Goal: Contribute content: Contribute content

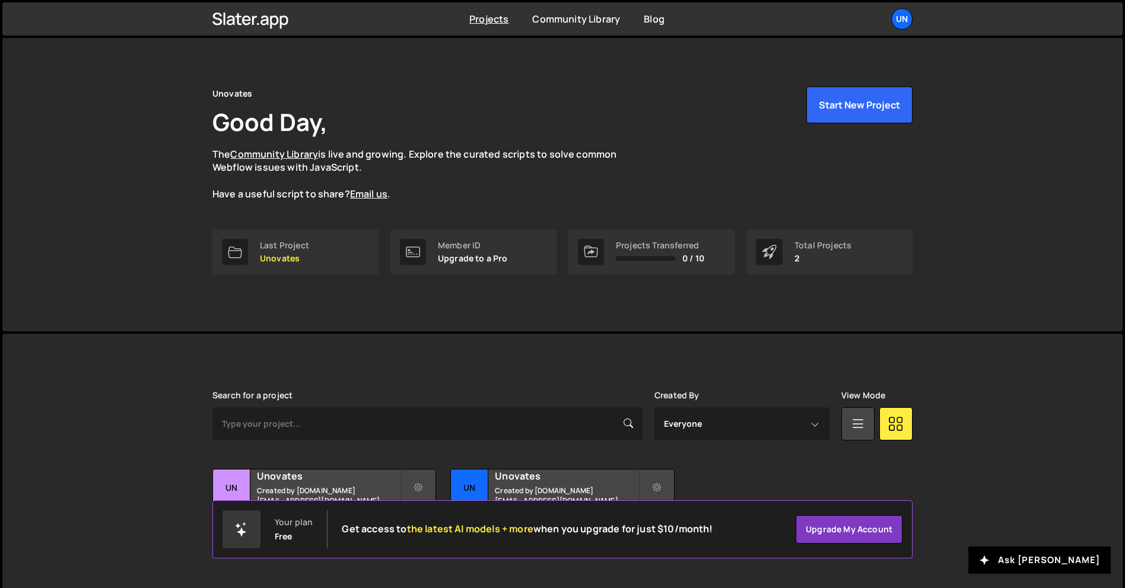
scroll to position [23, 0]
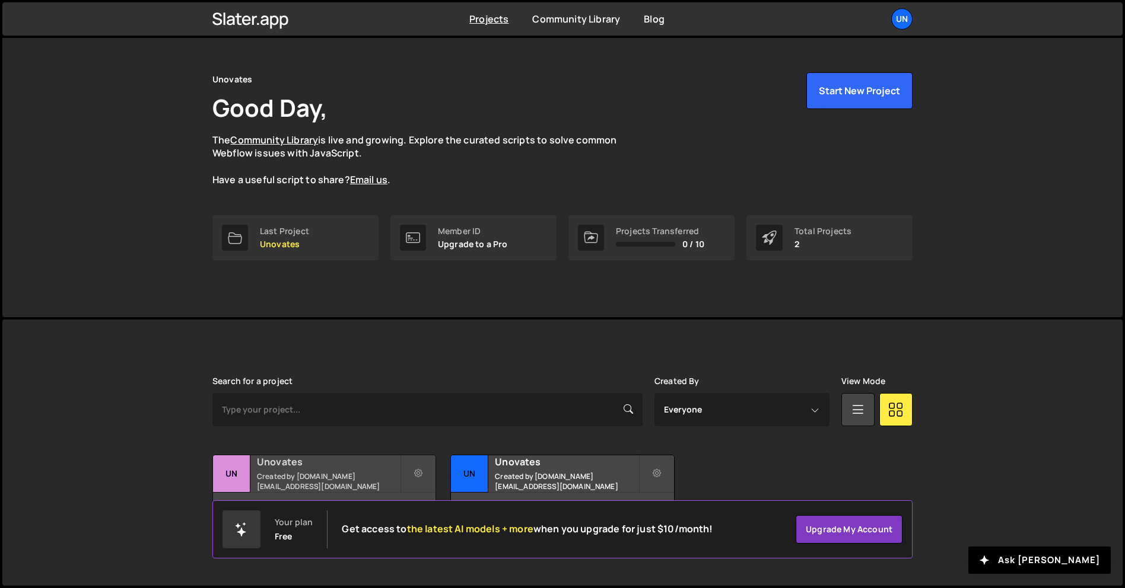
click at [389, 494] on div "2 pages, last updated by [DATE]" at bounding box center [324, 511] width 222 height 36
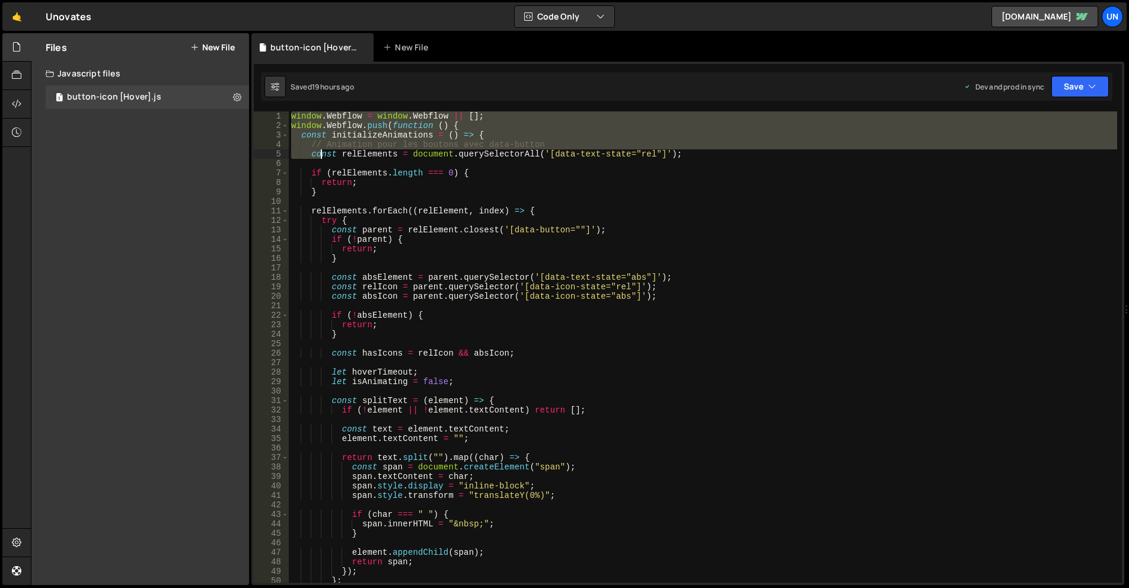
drag, startPoint x: 292, startPoint y: 116, endPoint x: 334, endPoint y: 155, distance: 57.5
click at [335, 164] on div "window . Webflow = window . Webflow || [ ] ; window . Webflow . push ( function…" at bounding box center [703, 357] width 829 height 491
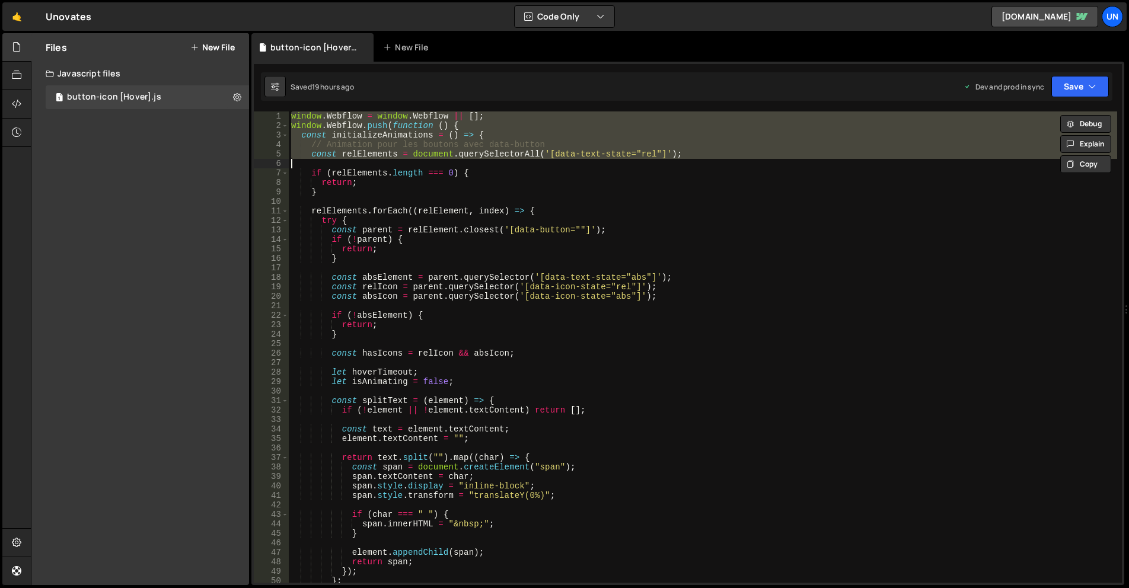
click at [482, 135] on div "window . Webflow = window . Webflow || [ ] ; window . Webflow . push ( function…" at bounding box center [703, 348] width 829 height 472
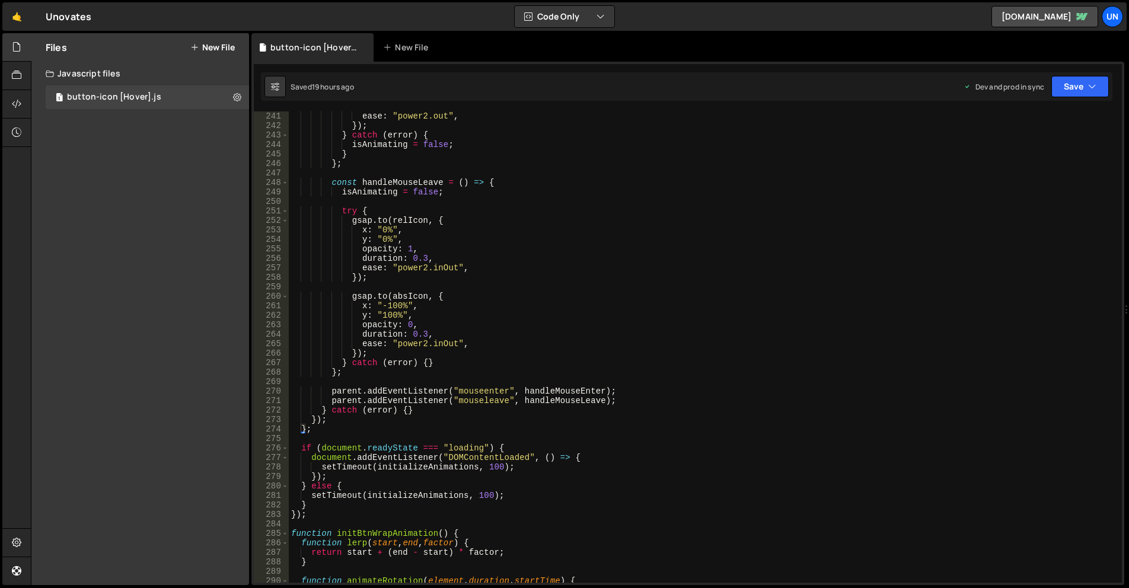
scroll to position [2313, 0]
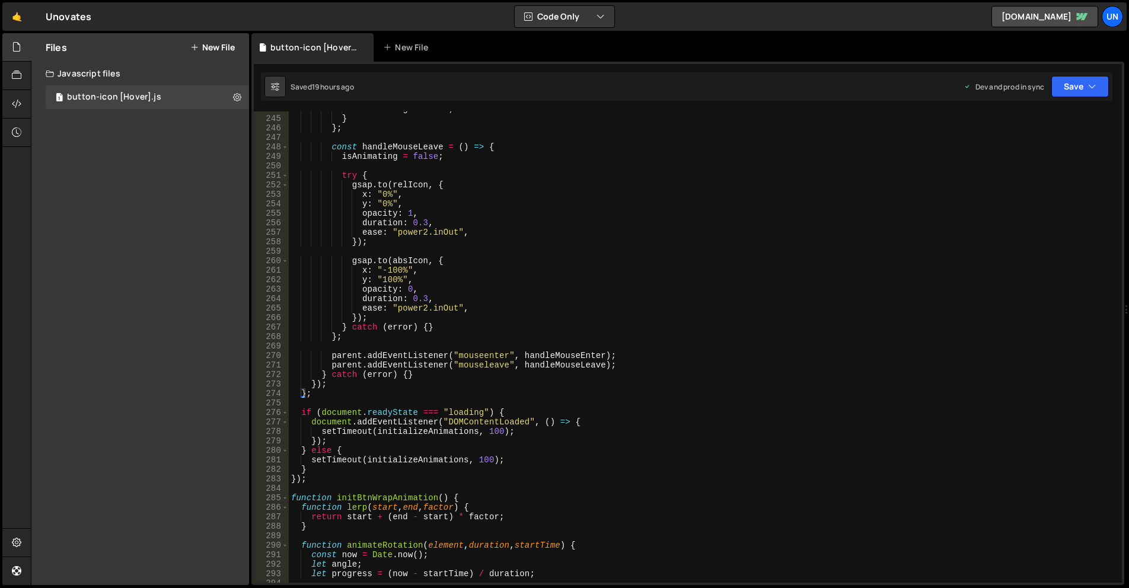
click at [305, 477] on div "isAnimating = false ; } } ; const handleMouseLeave = ( ) => { isAnimating = fal…" at bounding box center [703, 349] width 829 height 491
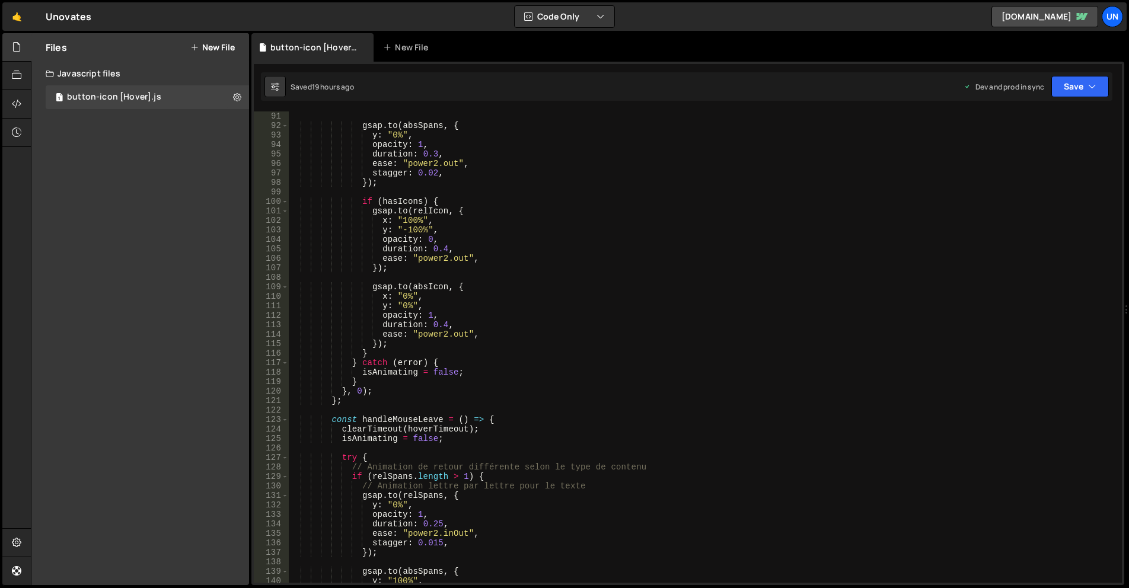
scroll to position [0, 0]
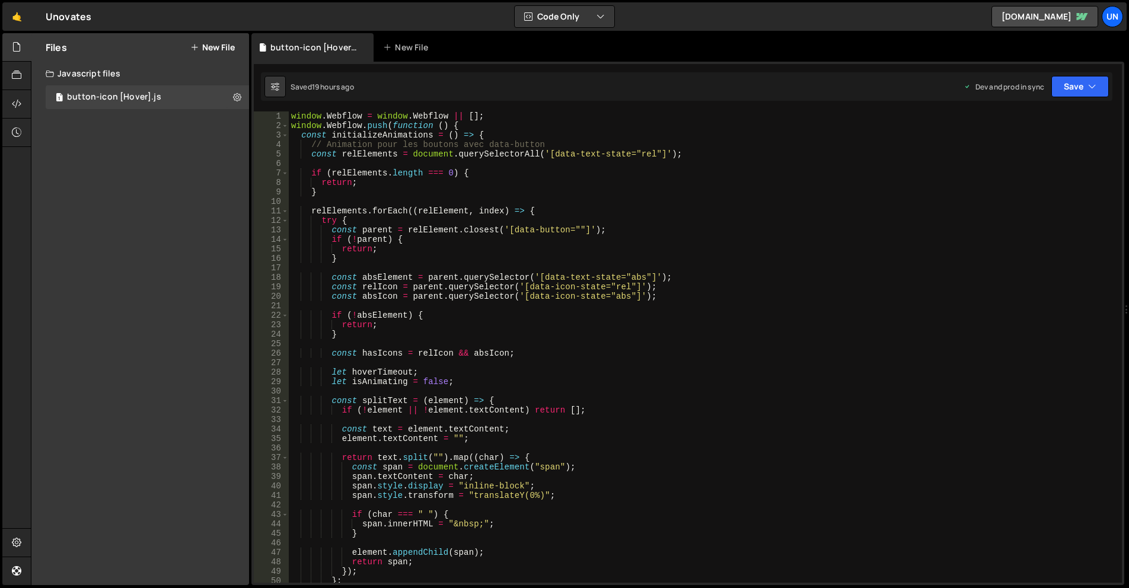
click at [292, 113] on div "window . Webflow = window . Webflow || [ ] ; window . Webflow . push ( function…" at bounding box center [703, 357] width 829 height 491
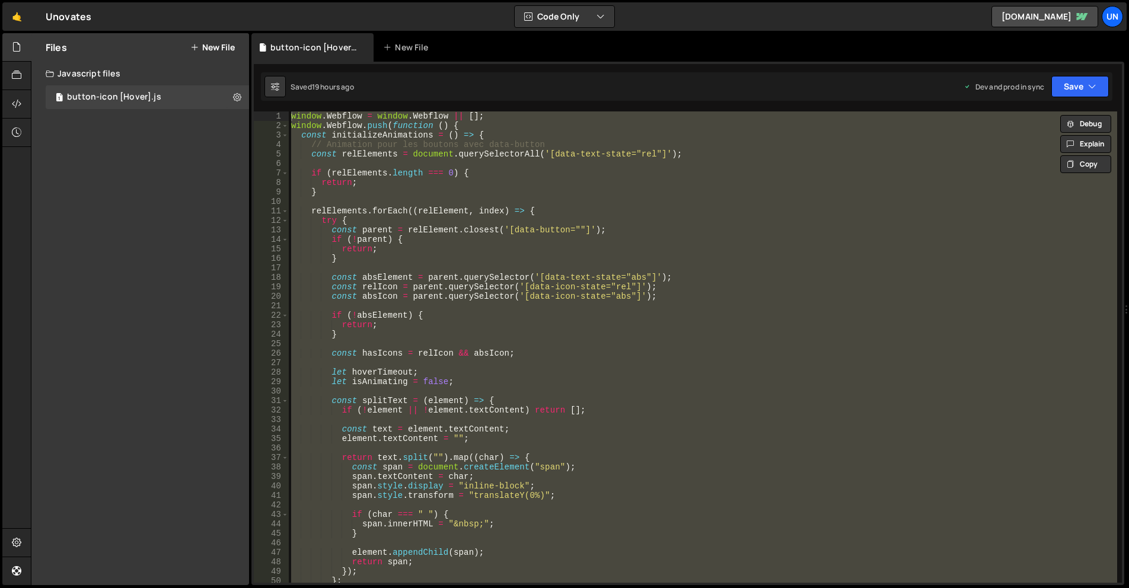
click at [603, 174] on div "window . Webflow = window . Webflow || [ ] ; window . Webflow . push ( function…" at bounding box center [703, 357] width 829 height 491
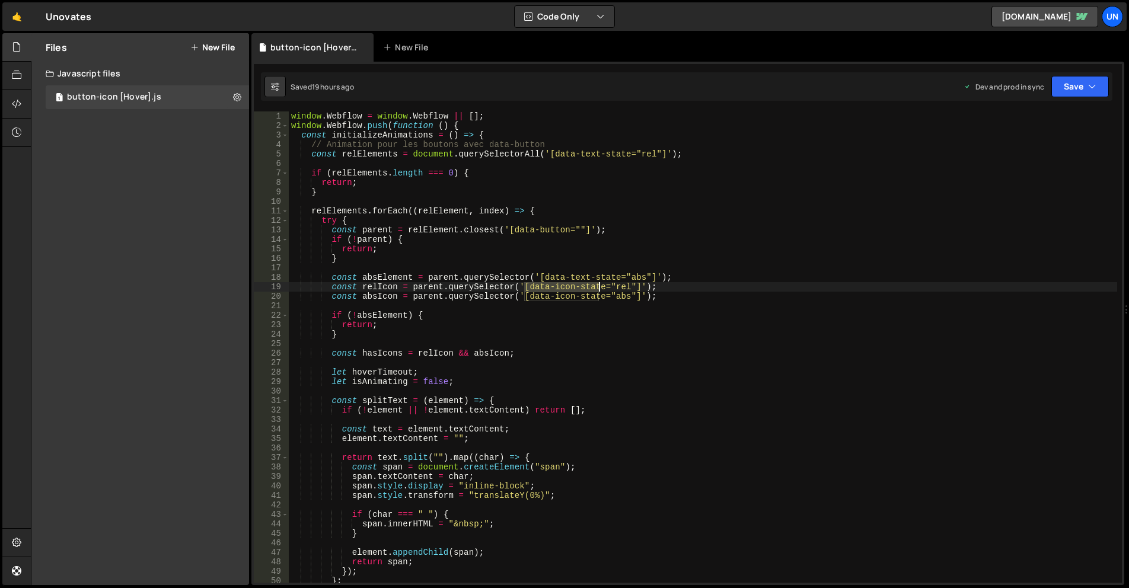
drag, startPoint x: 524, startPoint y: 285, endPoint x: 600, endPoint y: 286, distance: 75.3
click at [600, 286] on div "window . Webflow = window . Webflow || [ ] ; window . Webflow . push ( function…" at bounding box center [703, 357] width 829 height 491
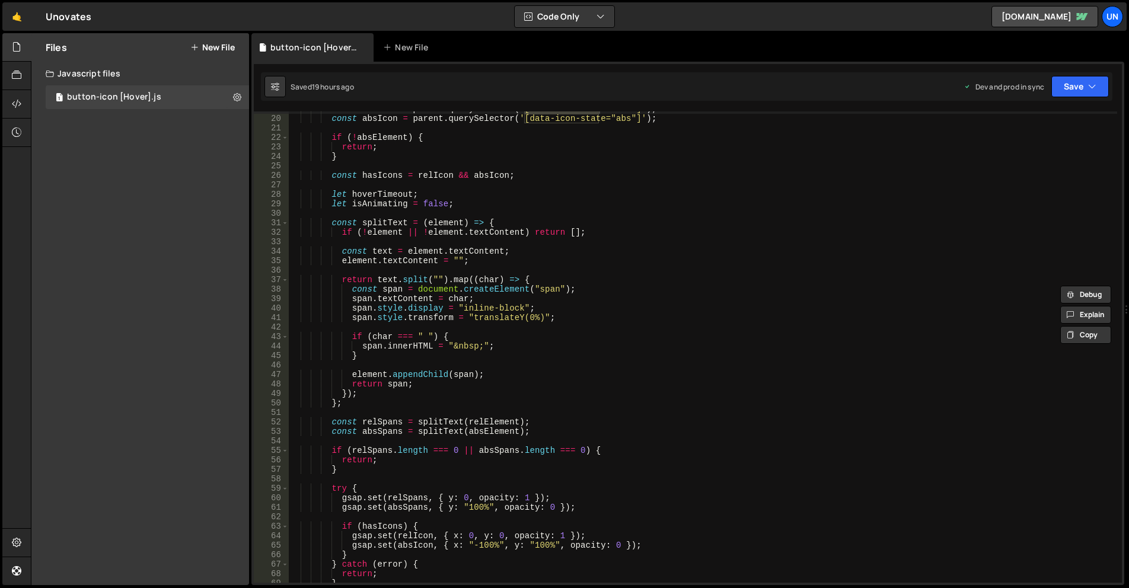
scroll to position [107, 0]
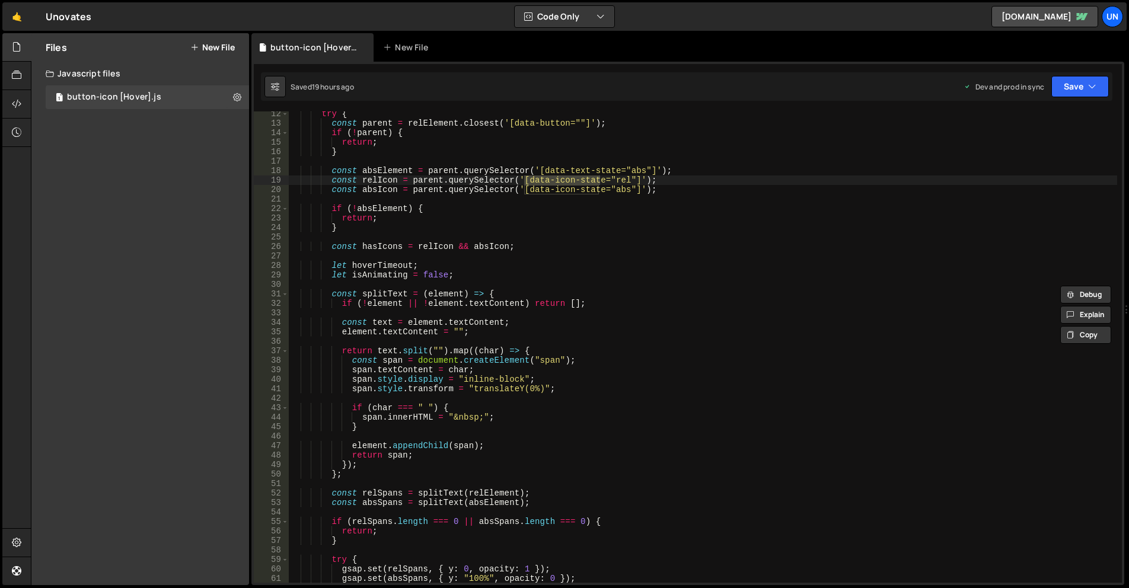
click at [587, 191] on div "try { const parent = relElement . closest ( '[data-button=""]' ) ; if ( ! paren…" at bounding box center [703, 354] width 829 height 491
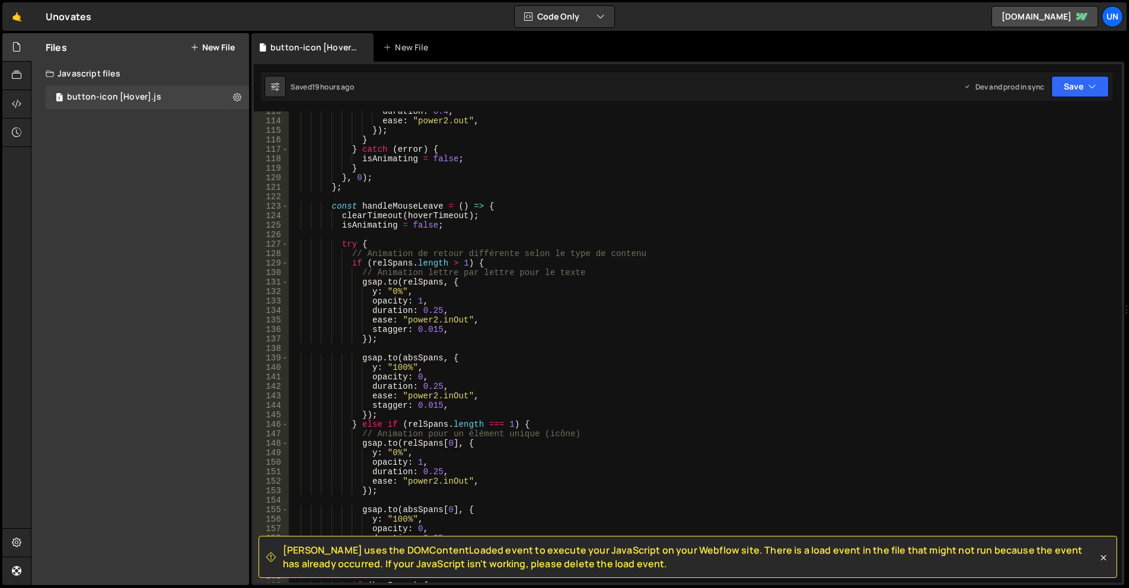
scroll to position [1068, 0]
click at [650, 204] on div "duration : 0.4 , ease : "power2.out" , }) ; } } catch ( error ) { isAnimating =…" at bounding box center [703, 352] width 829 height 491
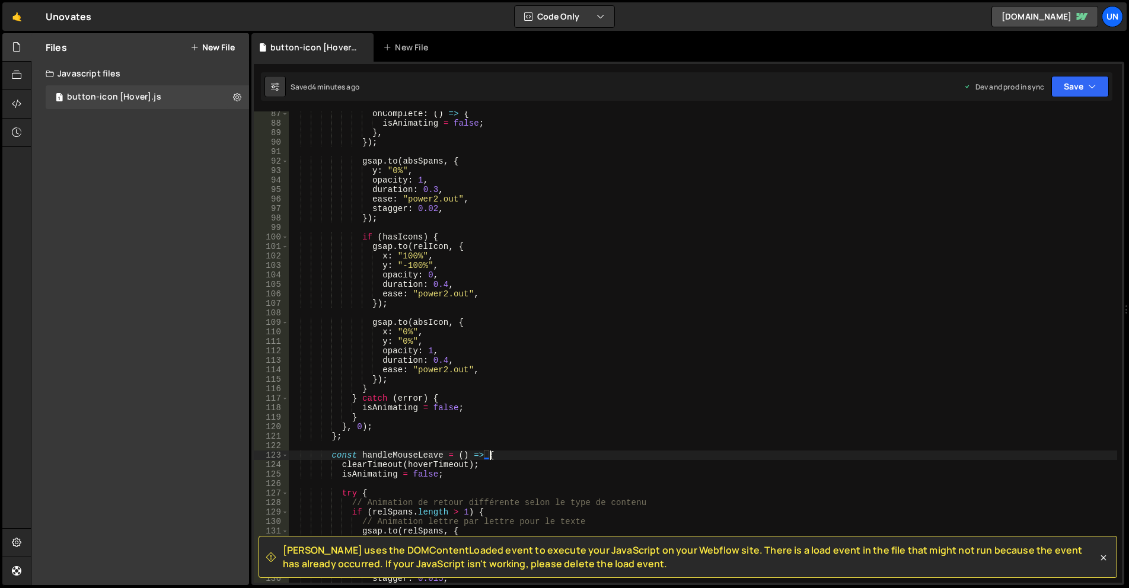
scroll to position [0, 0]
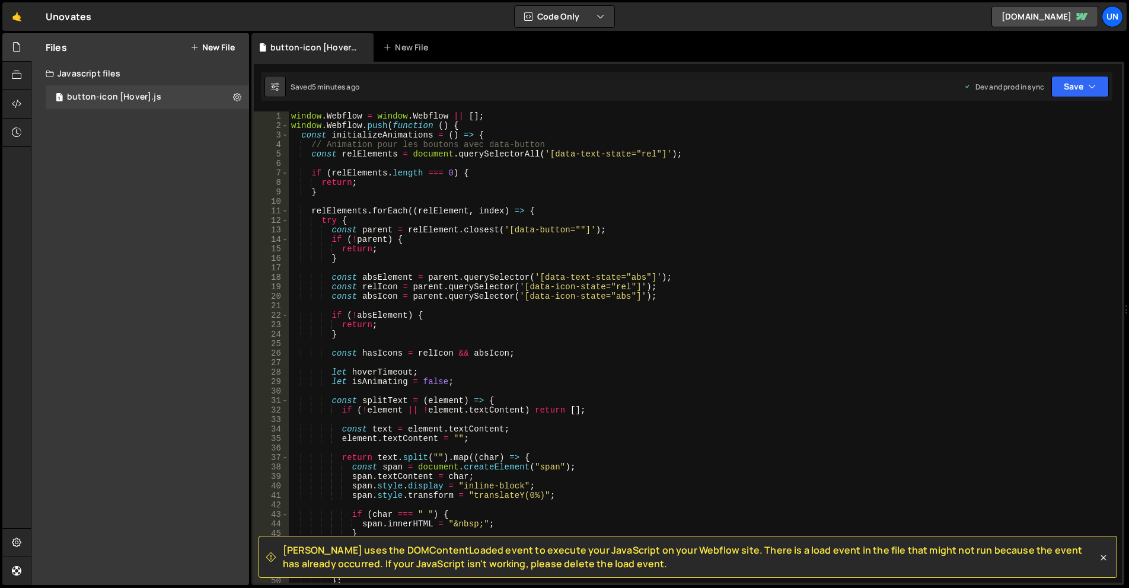
click at [288, 117] on div "1" at bounding box center [271, 116] width 35 height 9
click at [291, 115] on div "window . Webflow = window . Webflow || [ ] ; window . Webflow . push ( function…" at bounding box center [703, 357] width 829 height 491
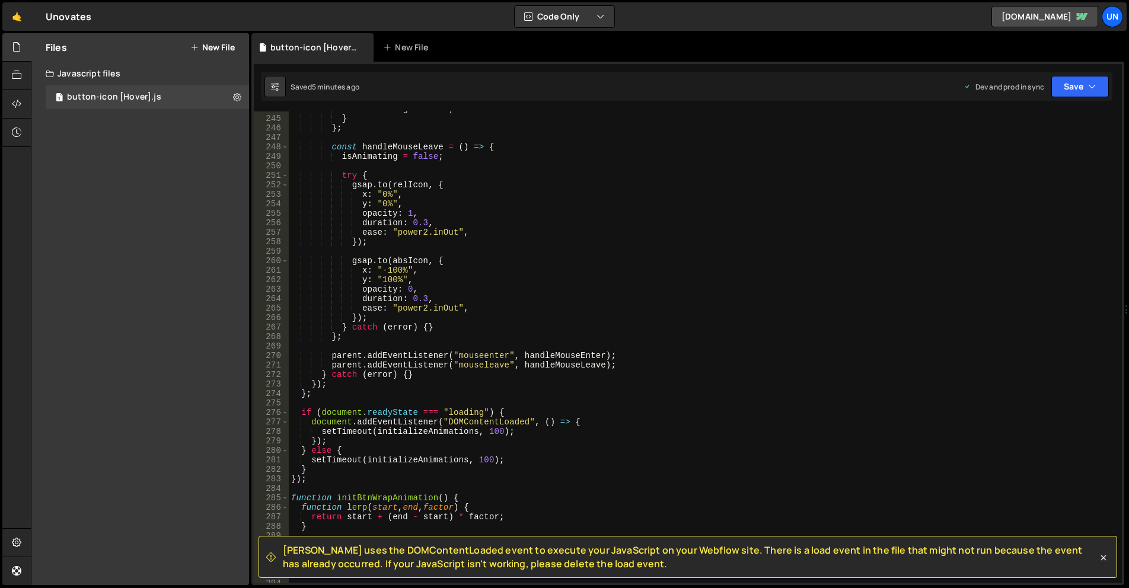
scroll to position [2491, 0]
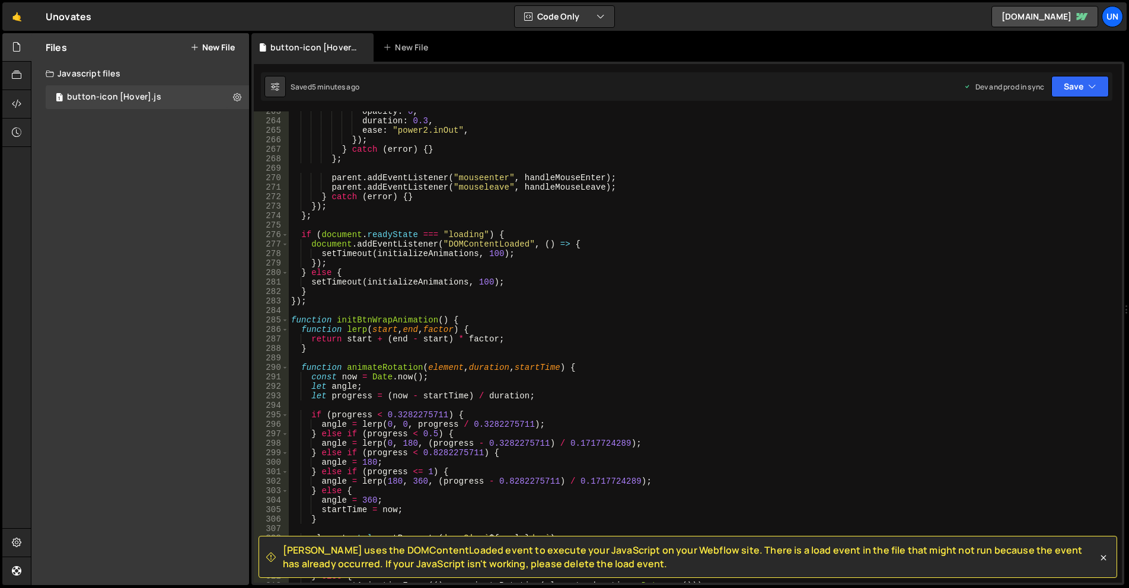
click at [311, 303] on div "opacity : 0 , duration : 0.3 , ease : "power2.inOut" , }) ; } catch ( error ) {…" at bounding box center [703, 352] width 829 height 491
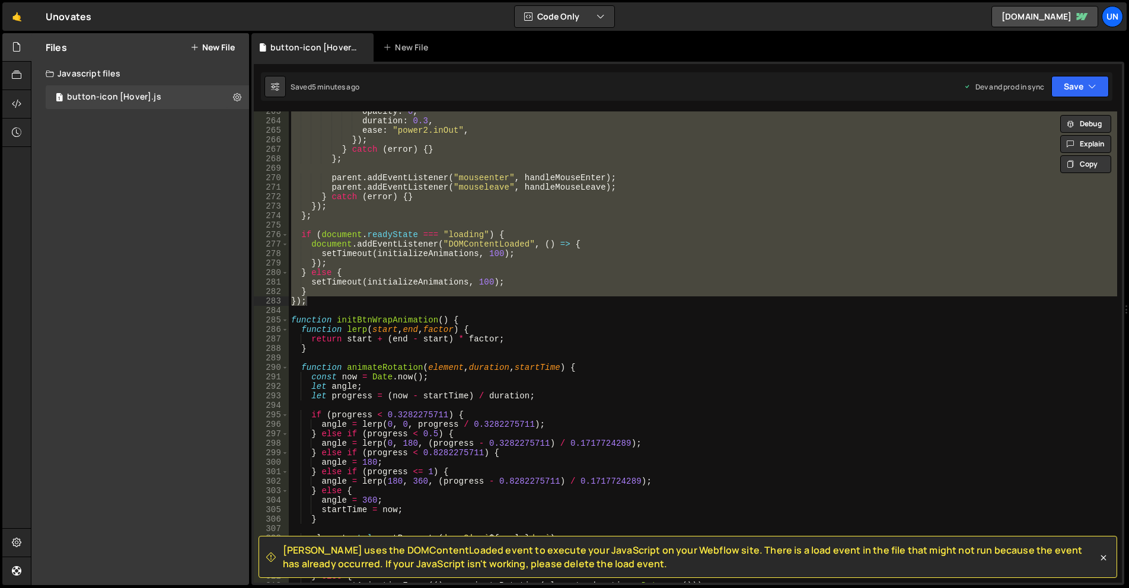
click at [1038, 393] on div "opacity : 0 , duration : 0.3 , ease : "power2.inOut" , }) ; } catch ( error ) {…" at bounding box center [703, 352] width 829 height 491
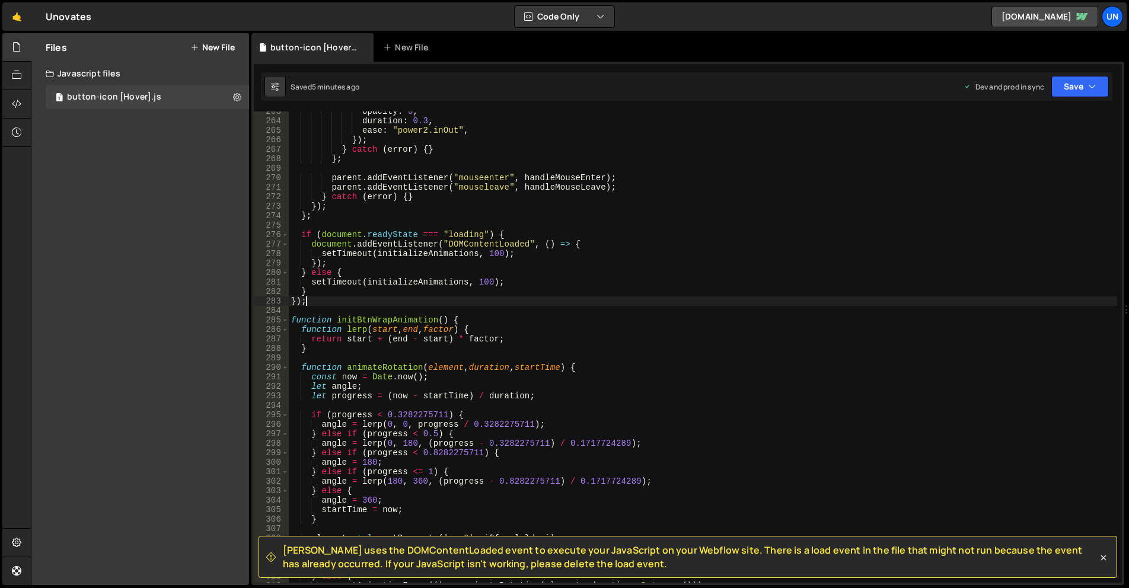
click at [330, 303] on div "opacity : 0 , duration : 0.3 , ease : "power2.inOut" , }) ; } catch ( error ) {…" at bounding box center [703, 352] width 829 height 491
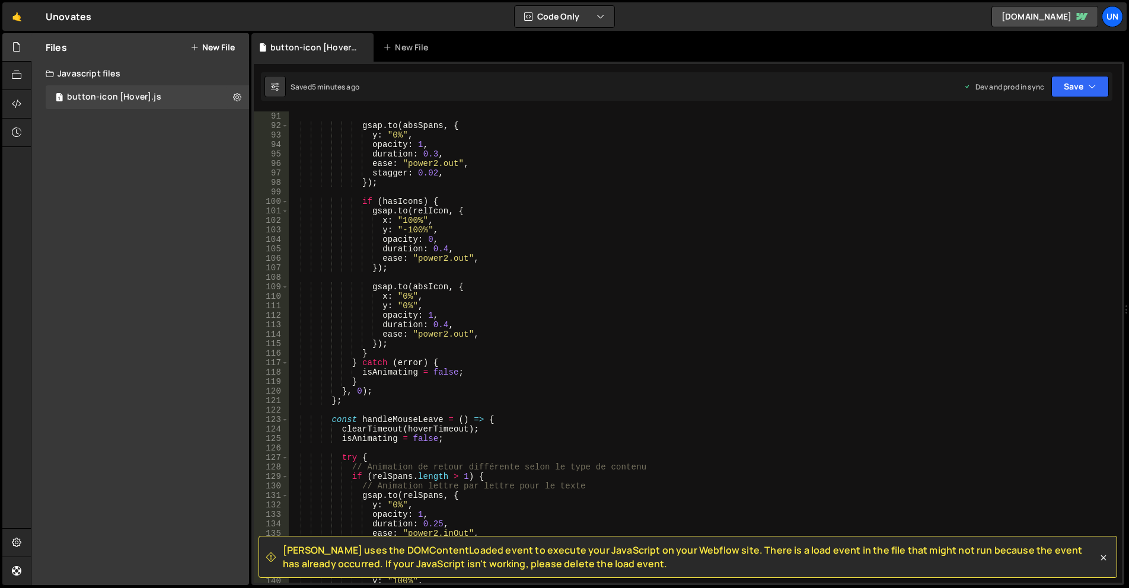
scroll to position [0, 0]
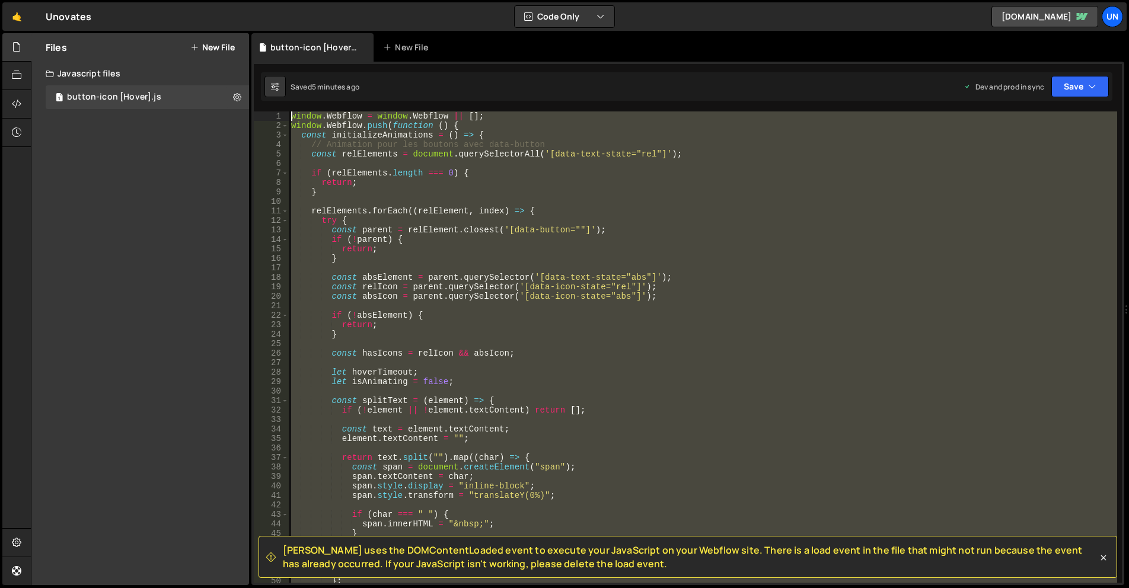
click at [292, 113] on div "window . Webflow = window . Webflow || [ ] ; window . Webflow . push ( function…" at bounding box center [703, 357] width 829 height 491
paste textarea "});"
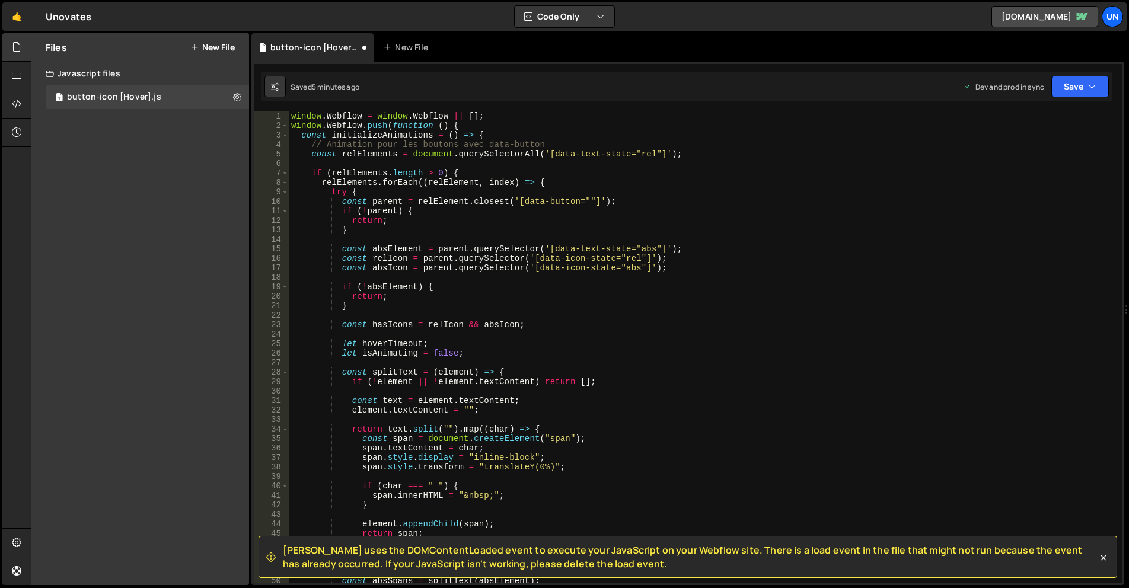
scroll to position [3324, 0]
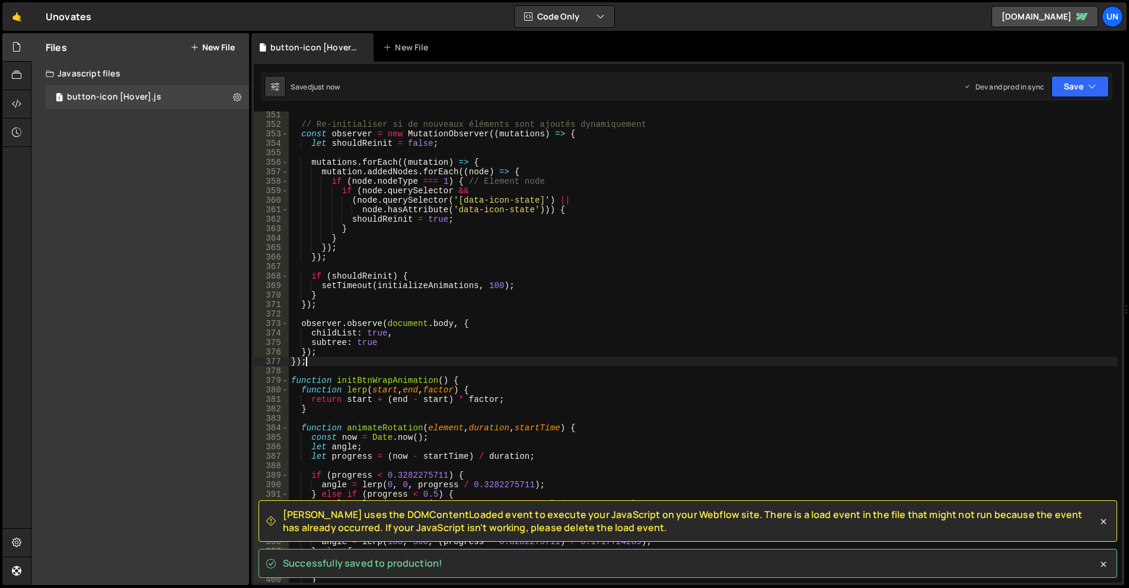
click at [310, 358] on div "// Re-initialiser si de nouveaux éléments sont ajoutés dynamiquement const obse…" at bounding box center [703, 355] width 829 height 491
type textarea "}"
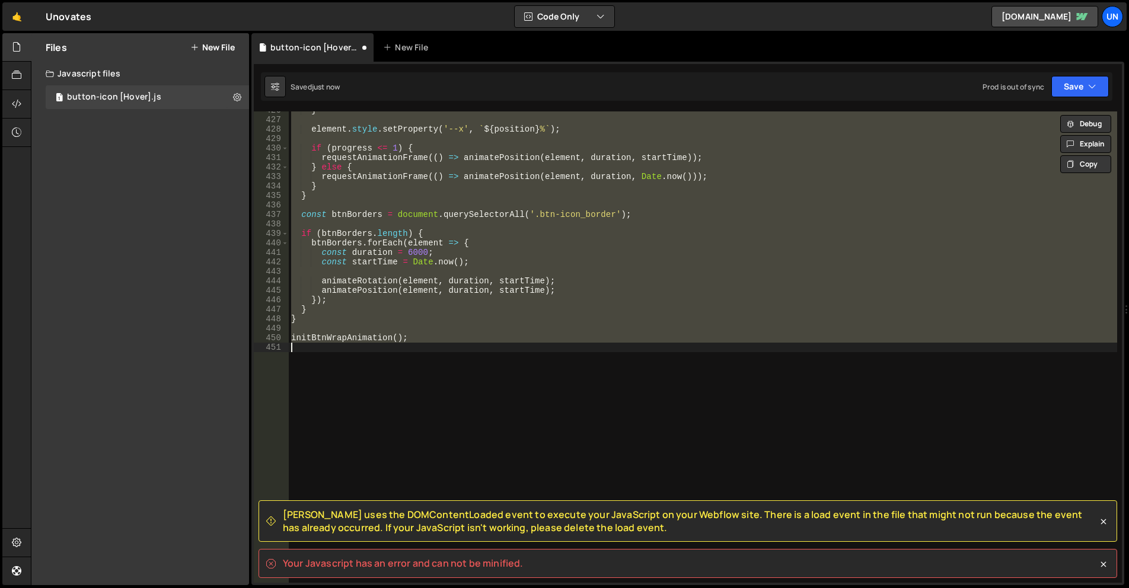
scroll to position [3333, 0]
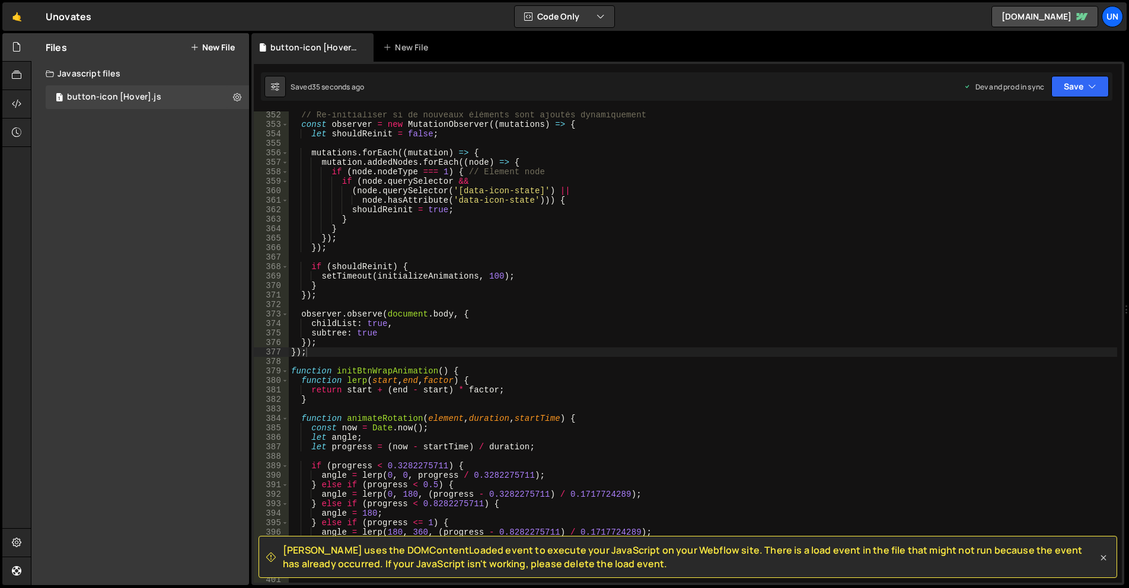
click at [1109, 553] on icon at bounding box center [1104, 558] width 12 height 12
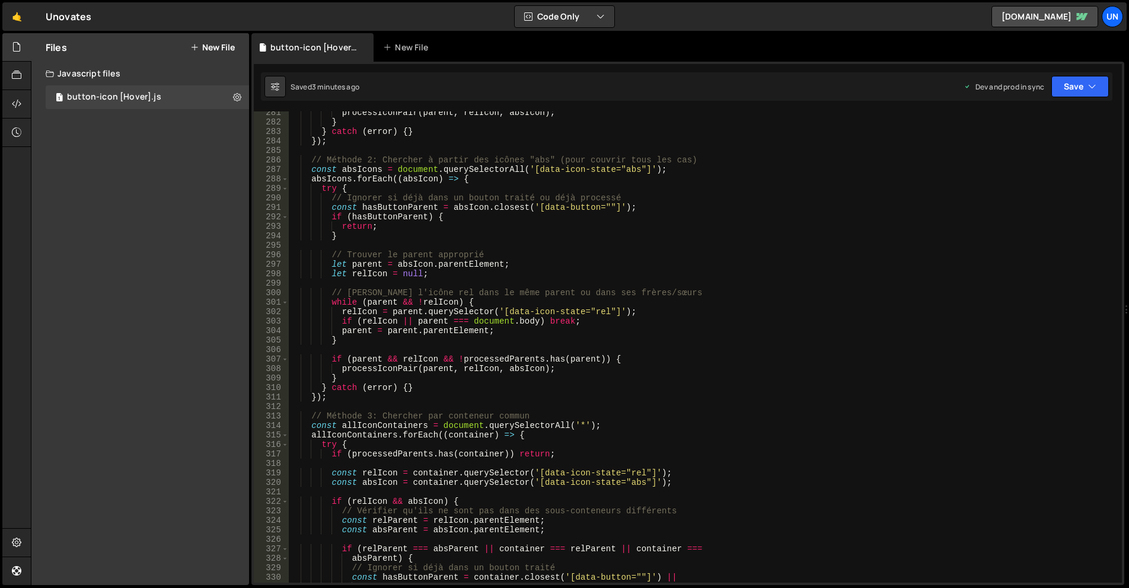
scroll to position [3409, 0]
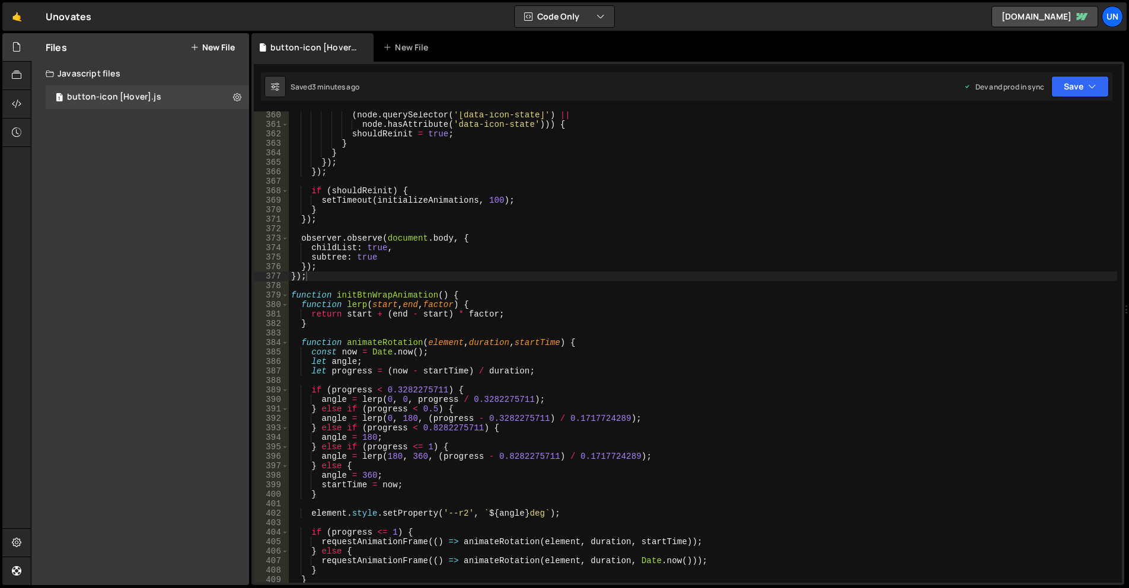
drag, startPoint x: 309, startPoint y: 276, endPoint x: 340, endPoint y: 291, distance: 34.8
click at [309, 276] on div "( node . querySelector ( '[data-icon-state]' ) || node . hasAttribute ( 'data-i…" at bounding box center [703, 355] width 829 height 491
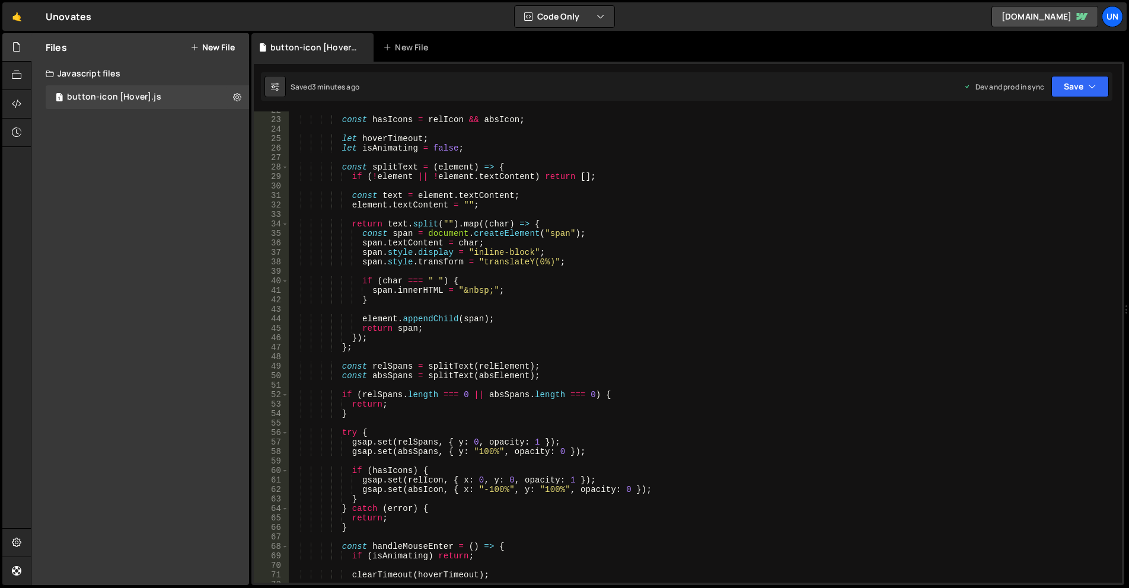
scroll to position [0, 0]
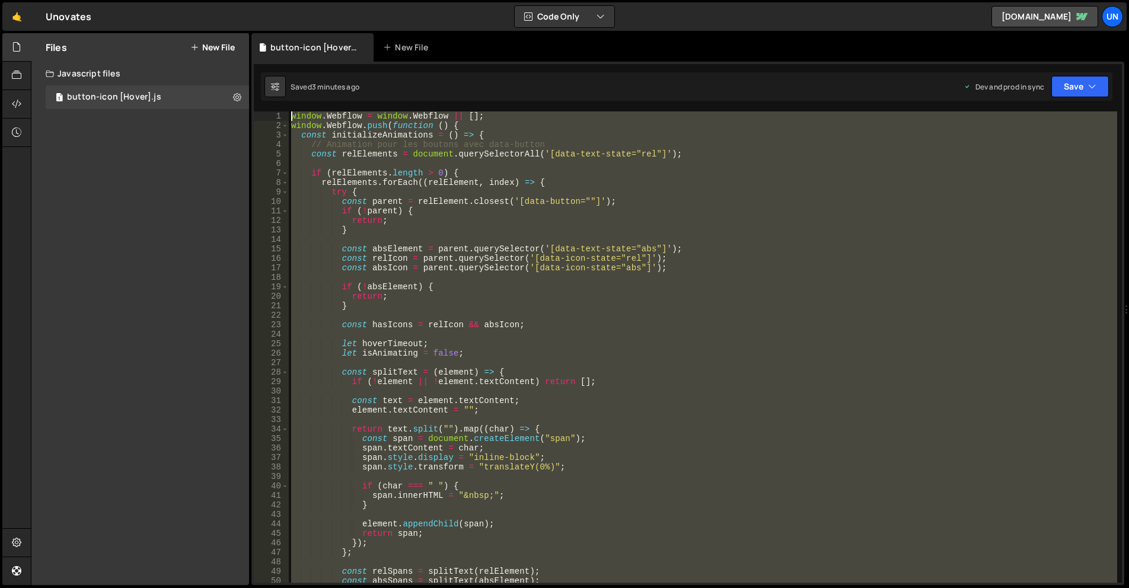
click at [292, 114] on div "window . Webflow = window . Webflow || [ ] ; window . Webflow . push ( function…" at bounding box center [703, 357] width 829 height 491
paste textarea "});"
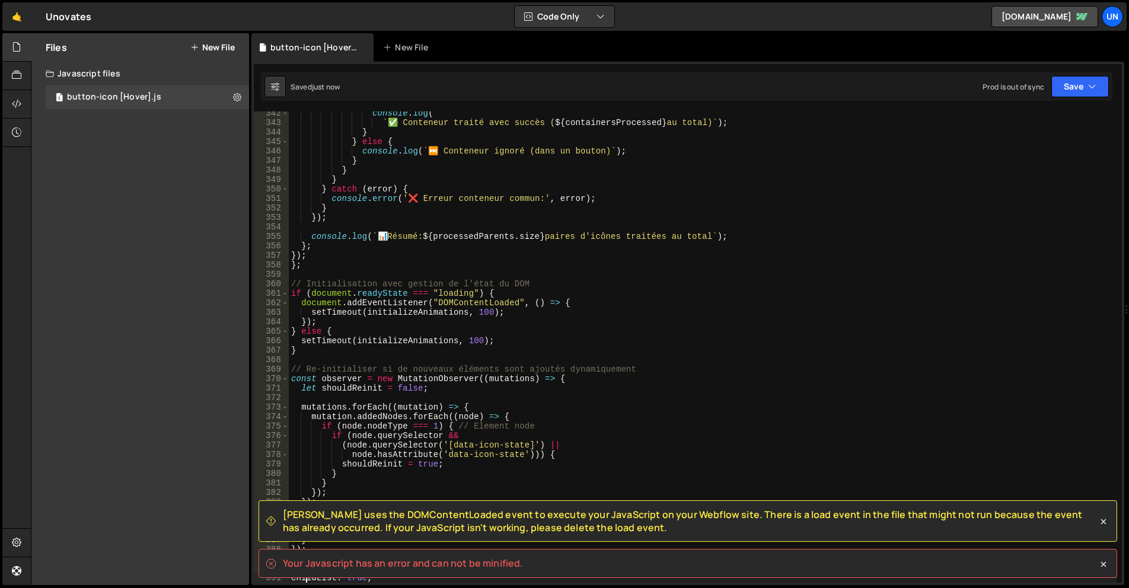
click at [536, 294] on div "console . log ( ` ✅ Conteneur traité avec succès ( ${ containersProcessed } au …" at bounding box center [703, 354] width 829 height 491
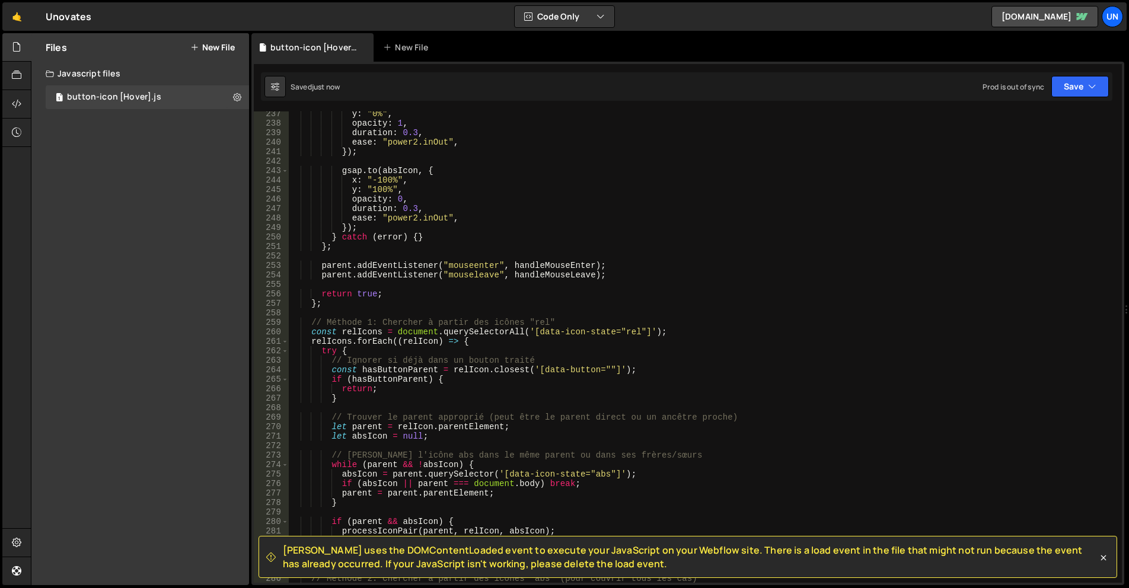
scroll to position [2242, 0]
click at [495, 210] on div "y : "0%" , opacity : 1 , duration : 0.3 , ease : "power2.inOut" , }) ; gsap . t…" at bounding box center [703, 354] width 829 height 491
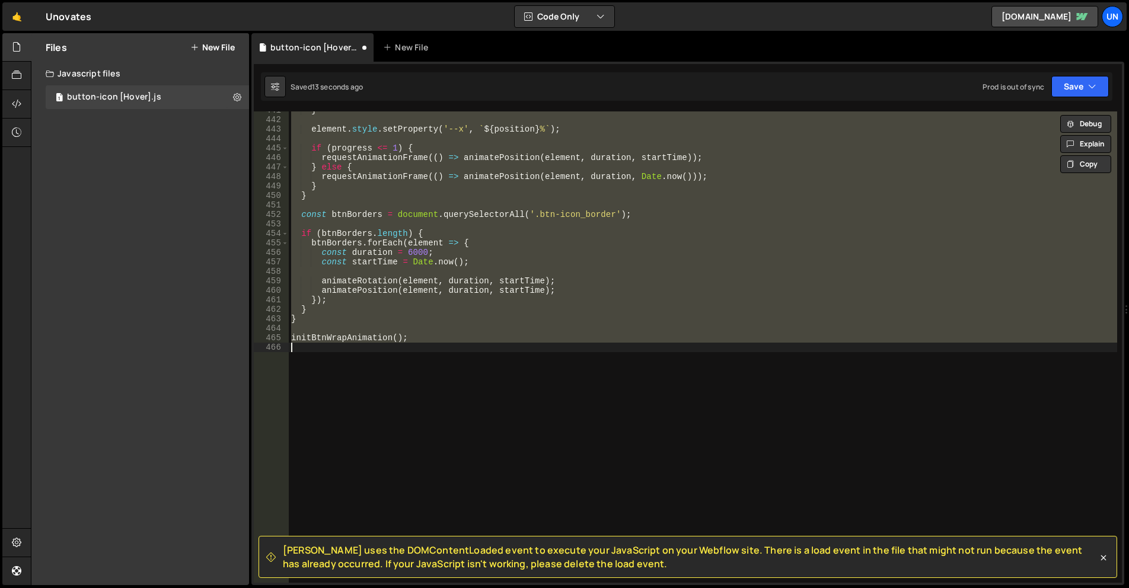
scroll to position [3333, 0]
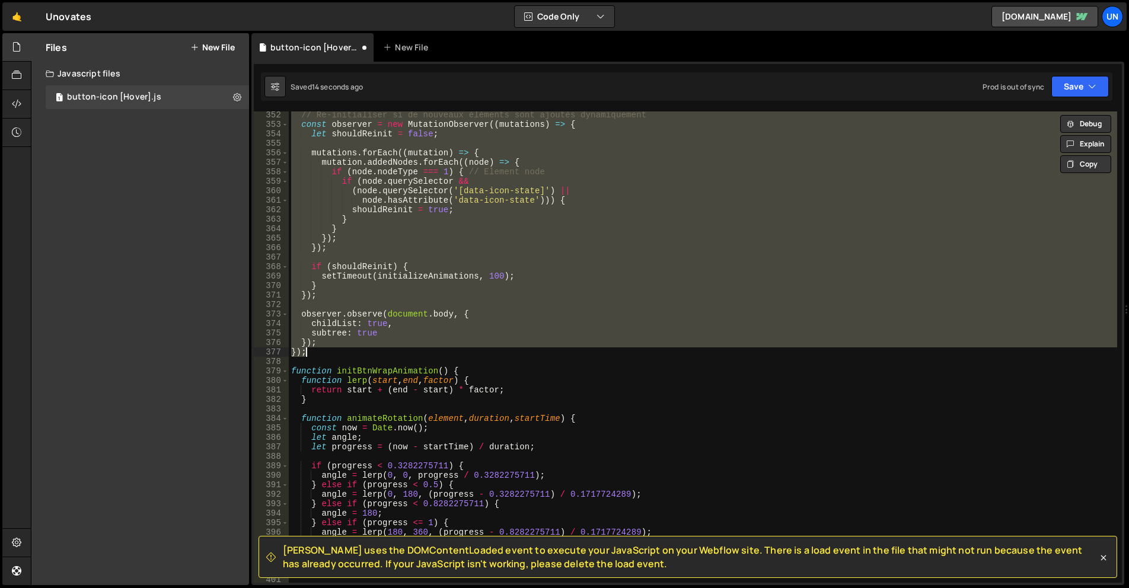
type textarea "});"
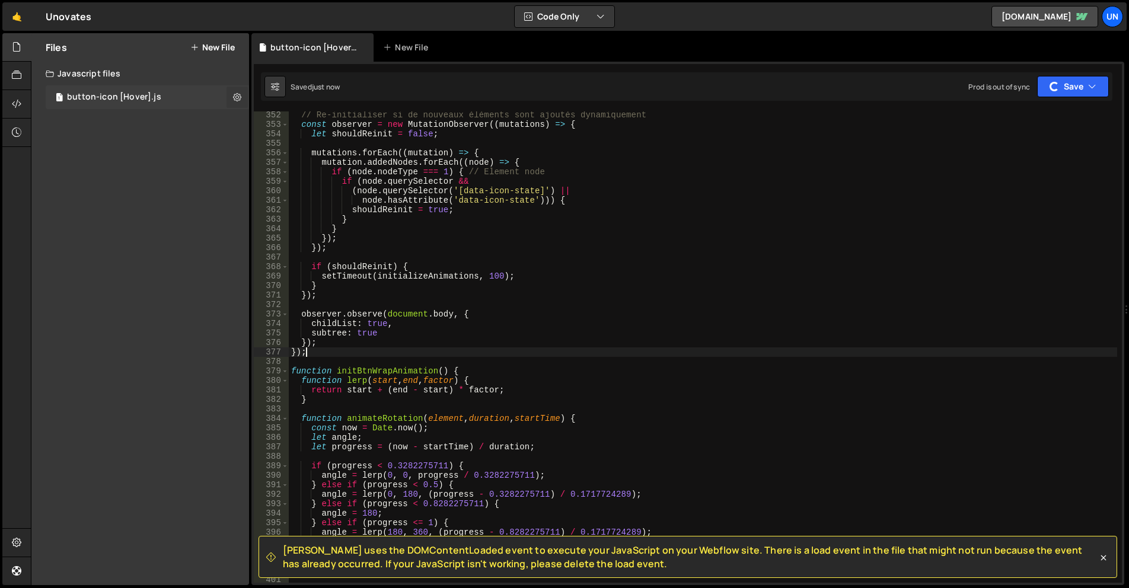
click at [242, 98] on button at bounding box center [237, 97] width 21 height 21
type input "button-icon [Hover]"
radio input "true"
checkbox input "true"
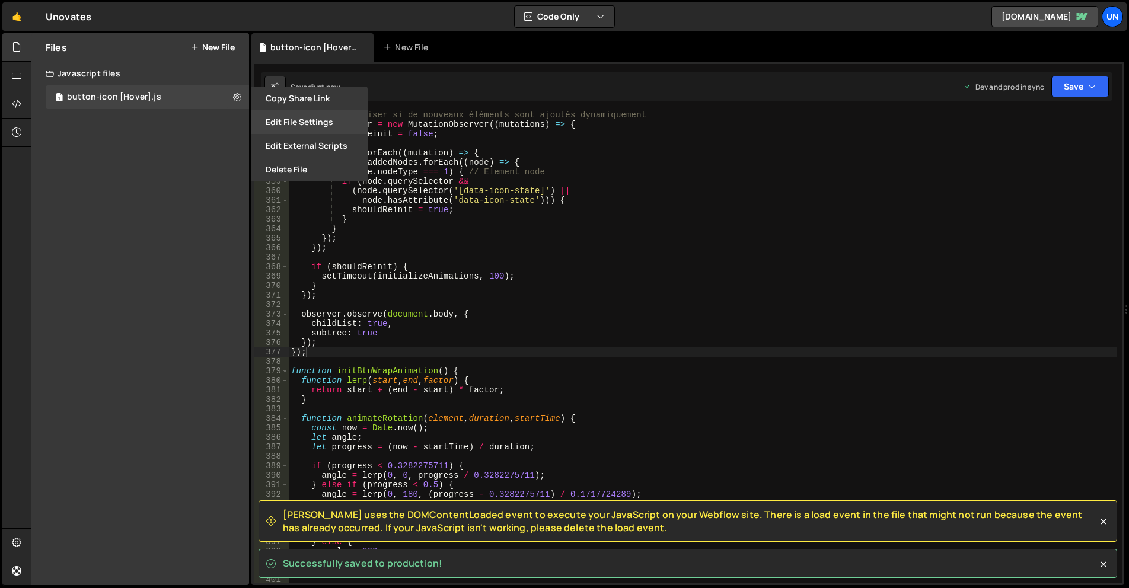
click at [309, 130] on button "Edit File Settings" at bounding box center [310, 122] width 116 height 24
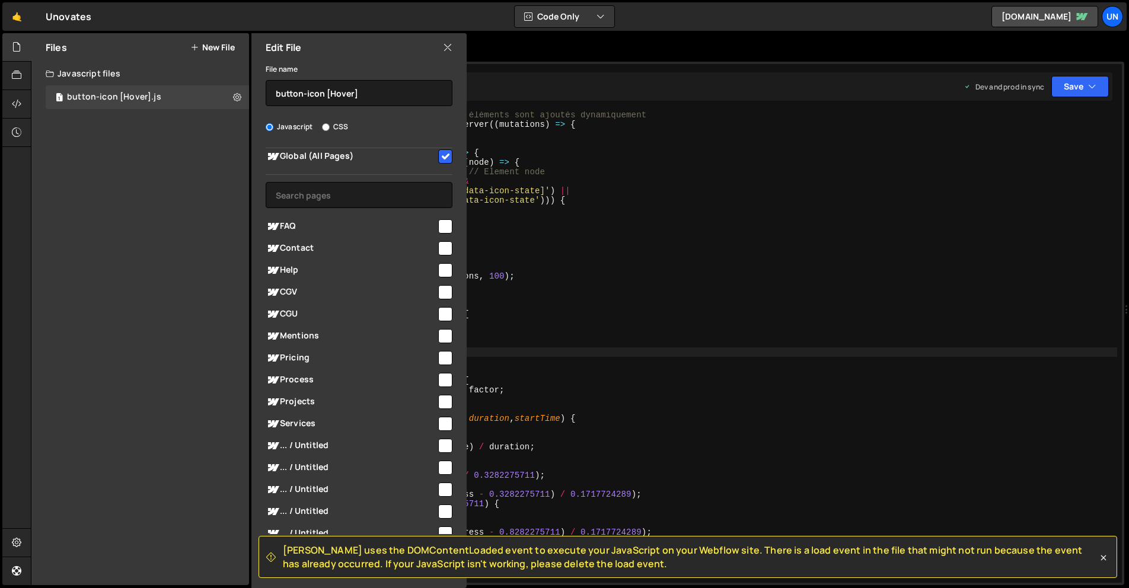
scroll to position [0, 0]
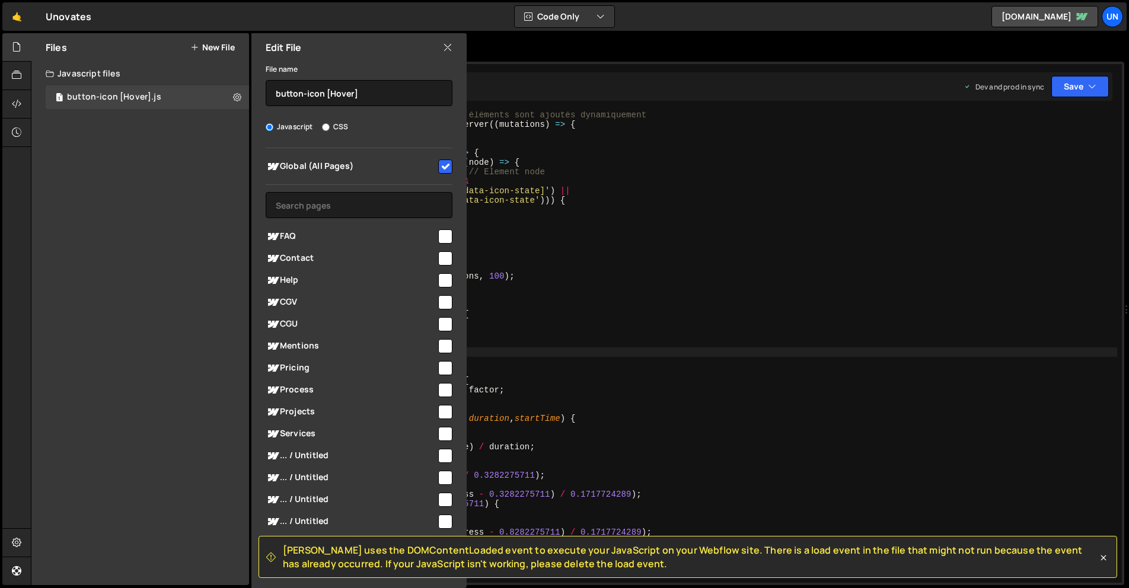
click at [444, 48] on icon at bounding box center [447, 47] width 9 height 13
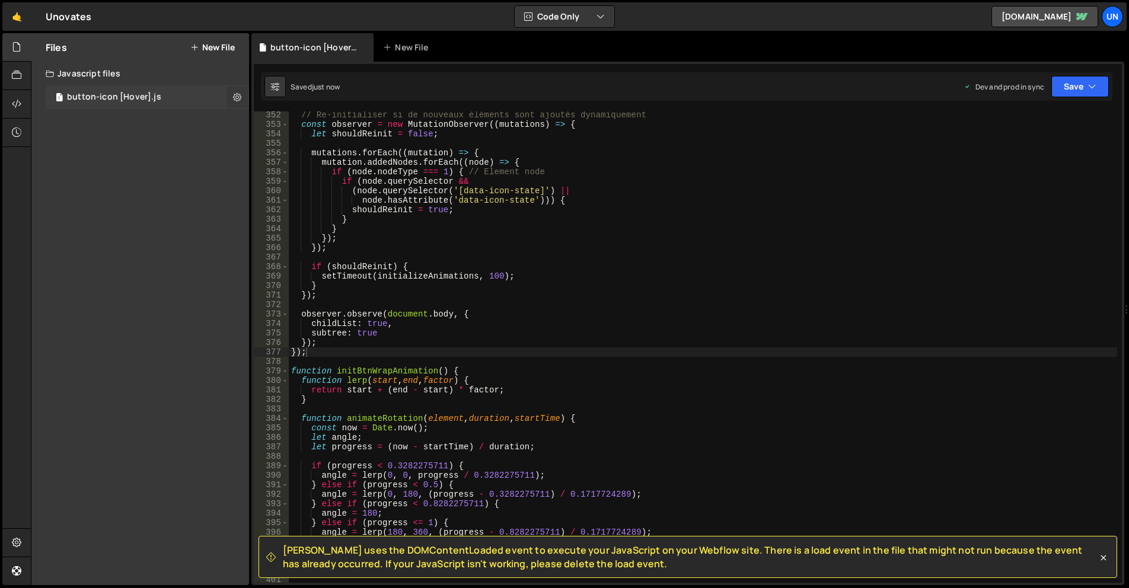
click at [237, 96] on icon at bounding box center [237, 96] width 8 height 11
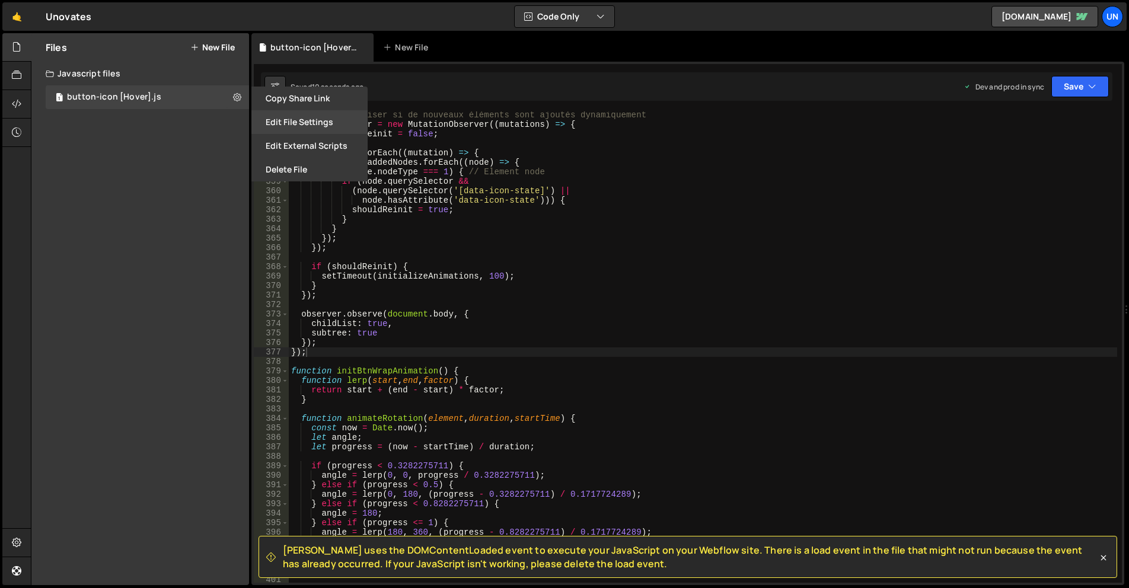
click at [299, 125] on button "Edit File Settings" at bounding box center [310, 122] width 116 height 24
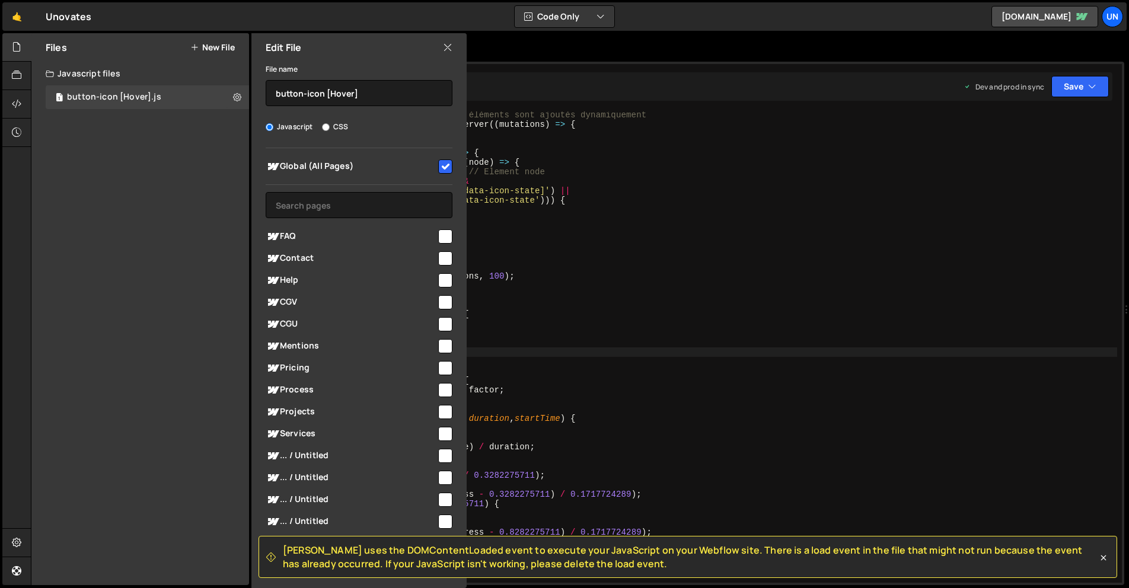
click at [435, 50] on div "Edit File" at bounding box center [359, 47] width 215 height 28
click at [450, 49] on icon at bounding box center [447, 47] width 9 height 13
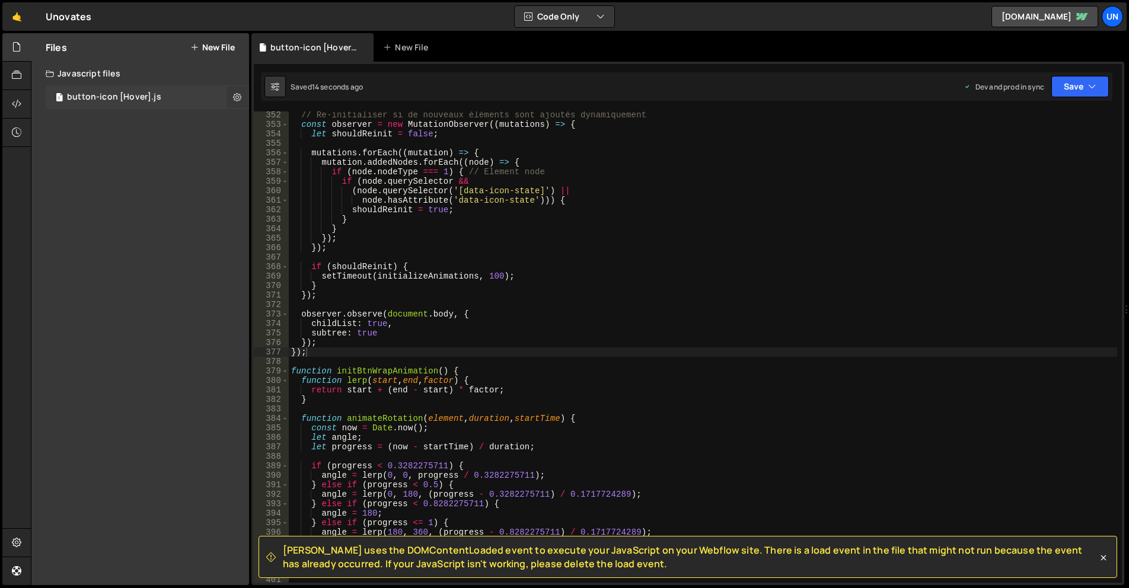
click at [241, 96] on button at bounding box center [237, 97] width 21 height 21
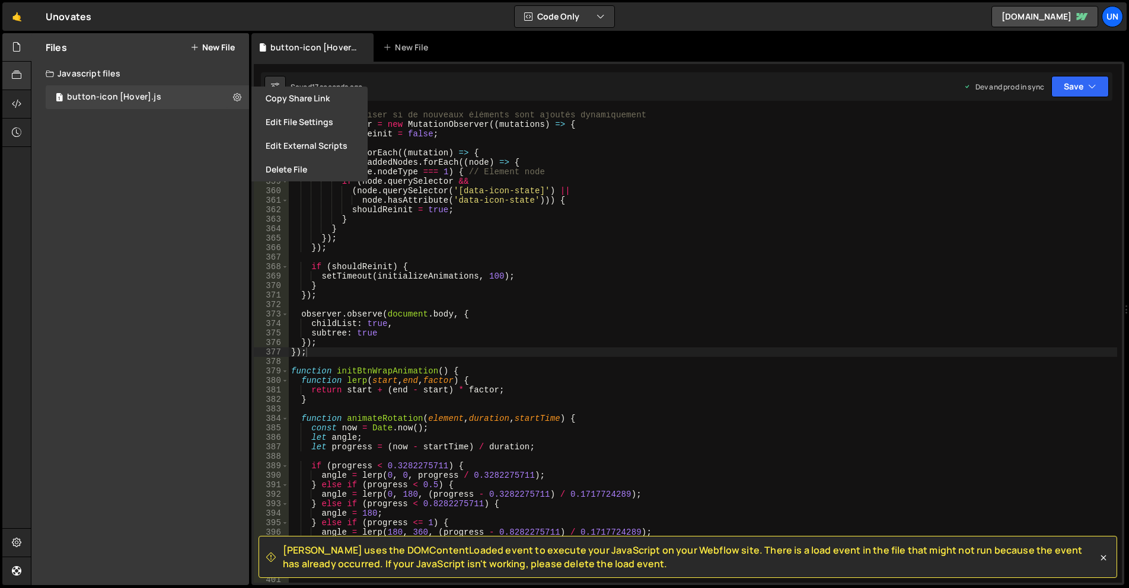
drag, startPoint x: 168, startPoint y: 174, endPoint x: 4, endPoint y: 75, distance: 191.9
click at [164, 168] on div "Files New File Javascript files 1 button-icon [Hover].js 0 CSS files Copy share…" at bounding box center [140, 309] width 218 height 552
click at [22, 114] on div at bounding box center [16, 104] width 29 height 28
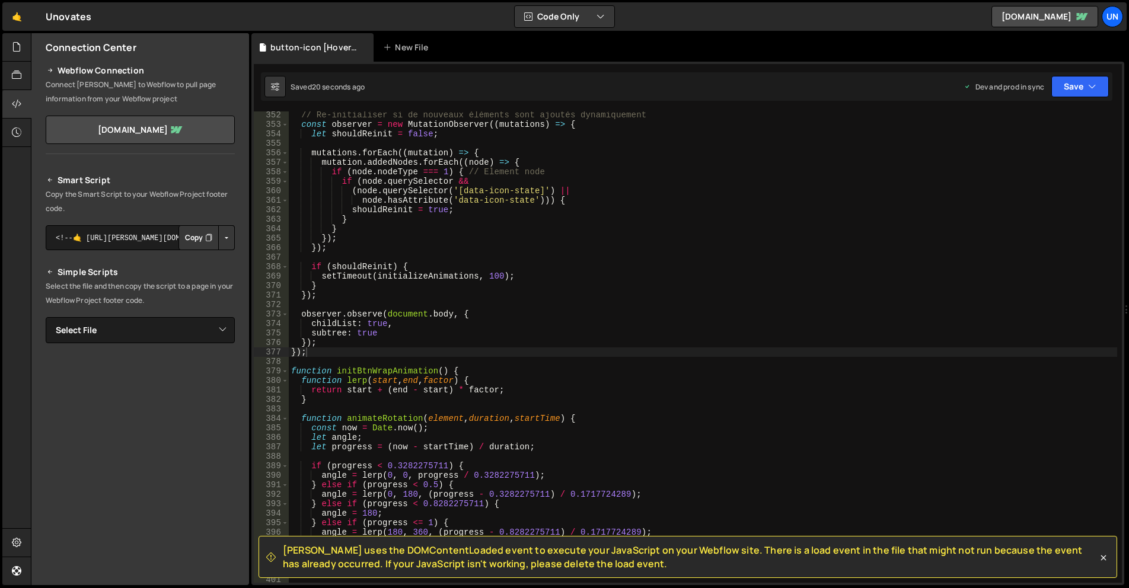
scroll to position [41, 0]
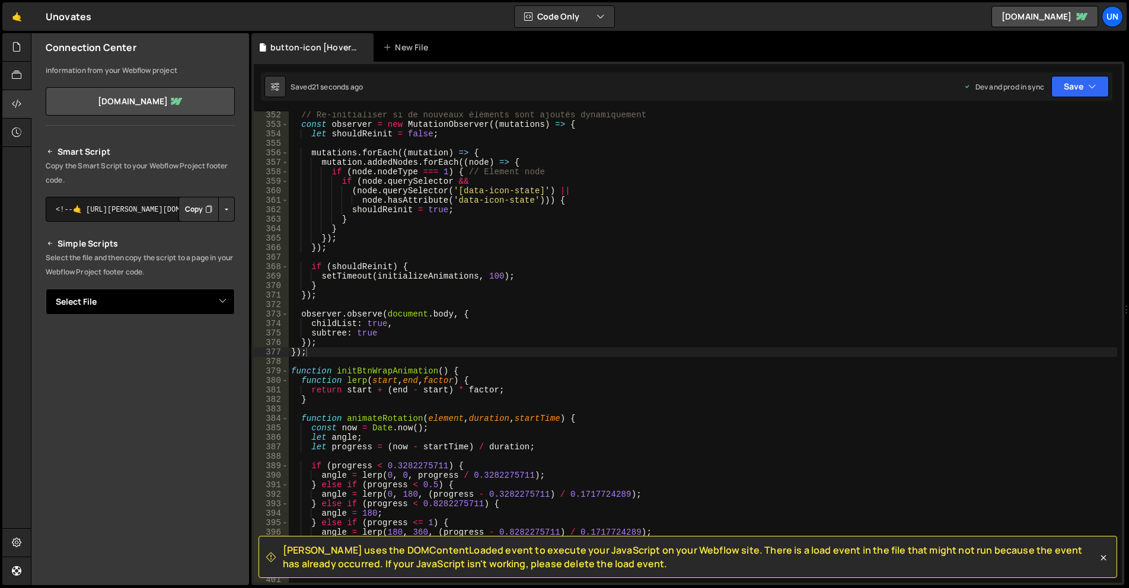
click at [136, 303] on select "Select File button-icon [Hover].js" at bounding box center [140, 302] width 189 height 26
click at [138, 300] on select "Select File button-icon [Hover].js" at bounding box center [140, 302] width 189 height 26
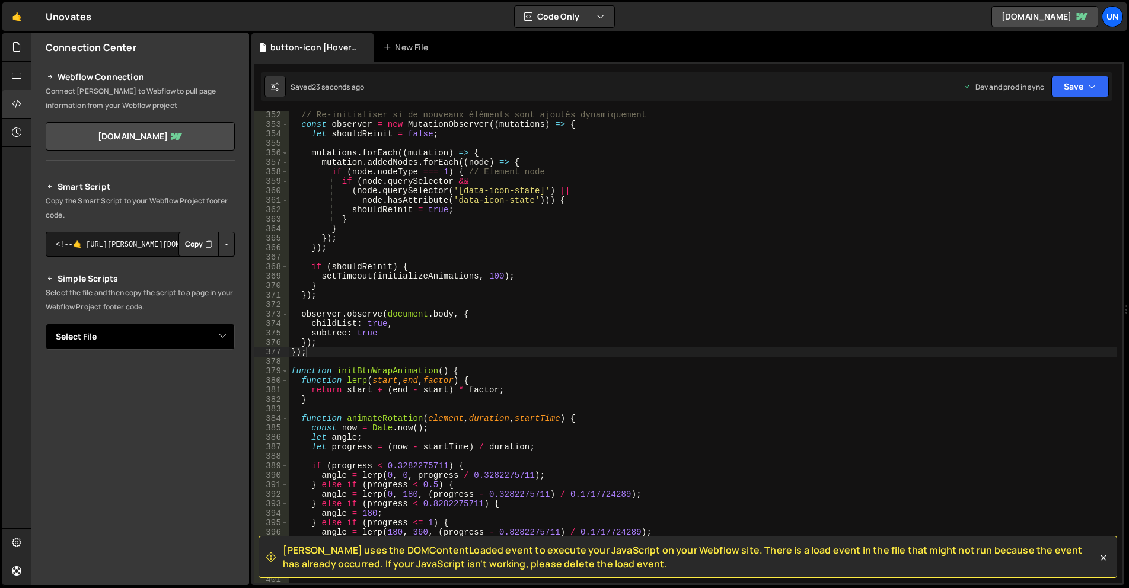
scroll to position [0, 0]
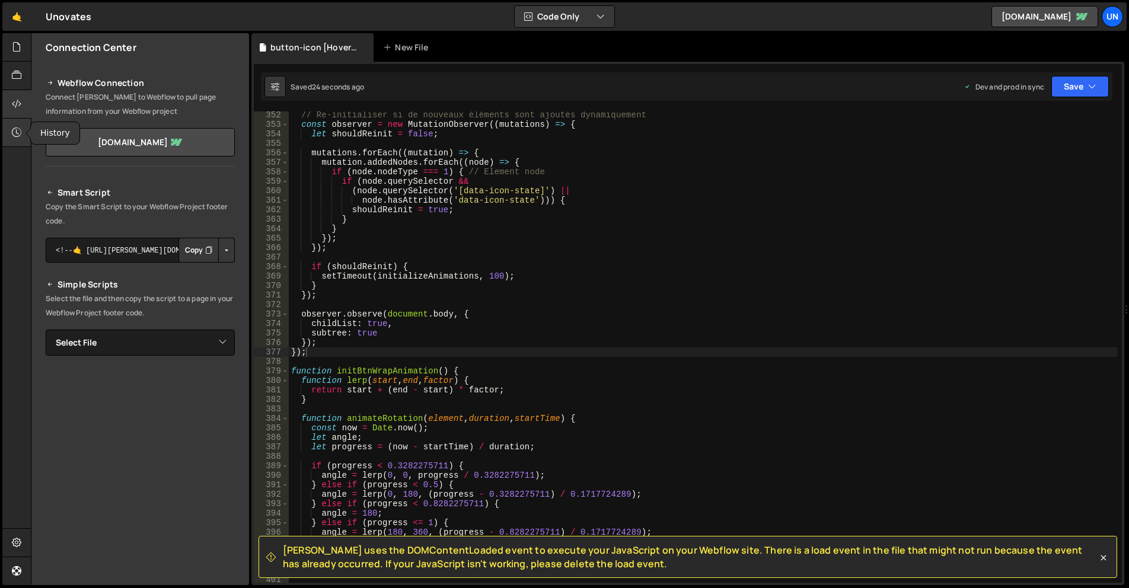
click at [21, 126] on icon at bounding box center [16, 132] width 9 height 13
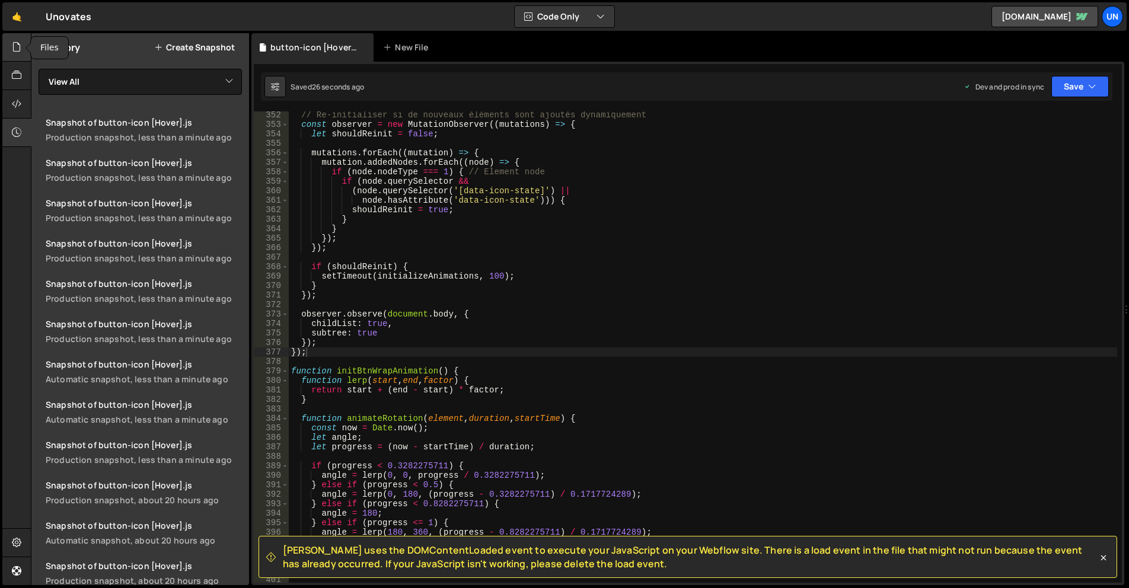
click at [19, 54] on div at bounding box center [16, 47] width 29 height 28
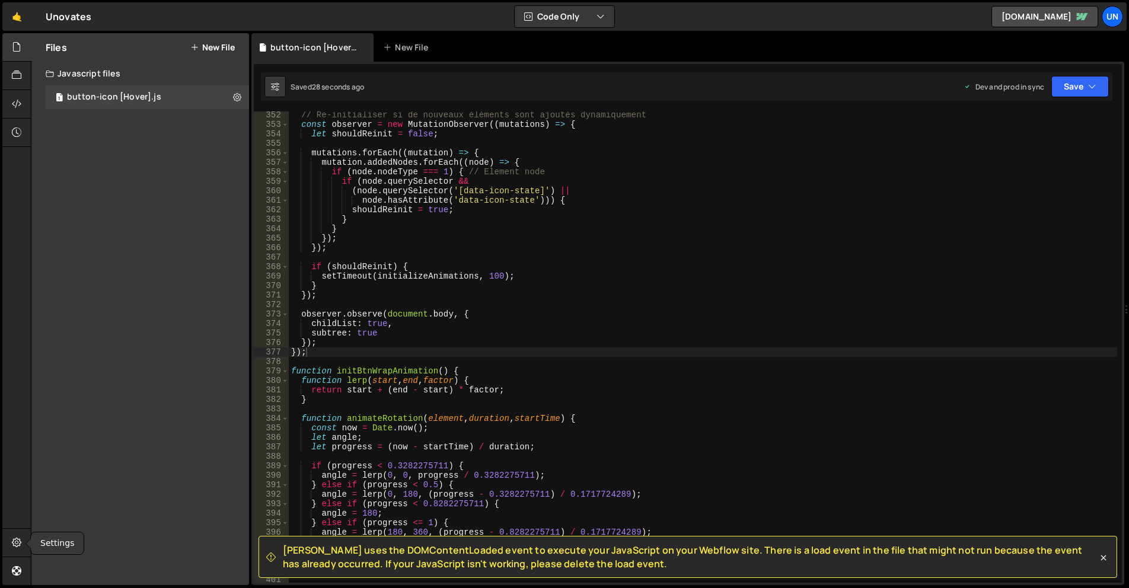
drag, startPoint x: 20, startPoint y: 537, endPoint x: 37, endPoint y: 527, distance: 19.4
click at [20, 537] on icon at bounding box center [16, 542] width 9 height 13
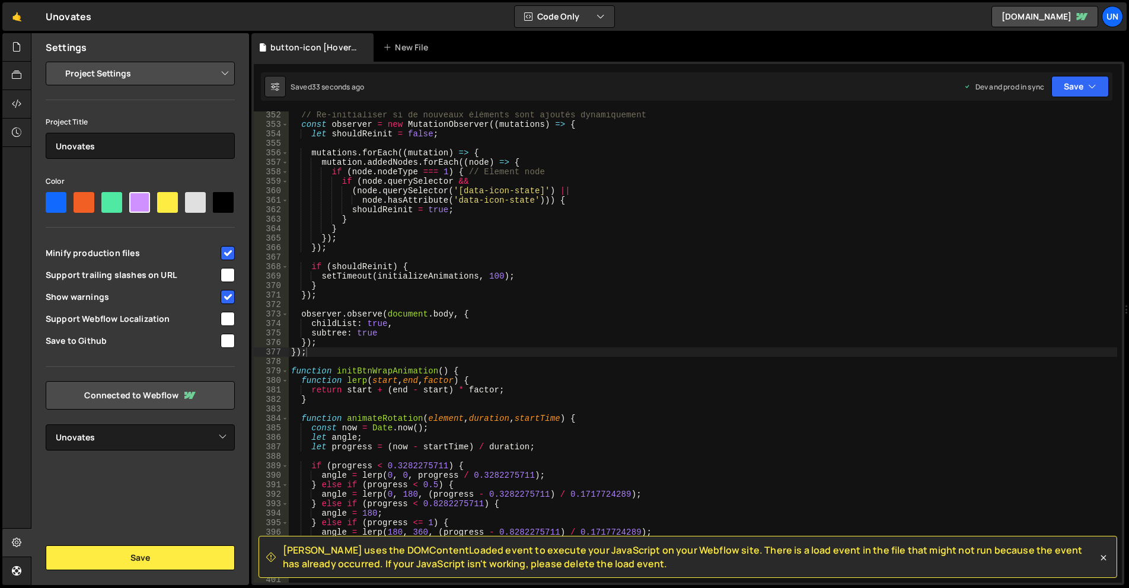
click at [227, 254] on input "checkbox" at bounding box center [228, 253] width 14 height 14
checkbox input "false"
click at [186, 548] on button "Save" at bounding box center [140, 558] width 189 height 25
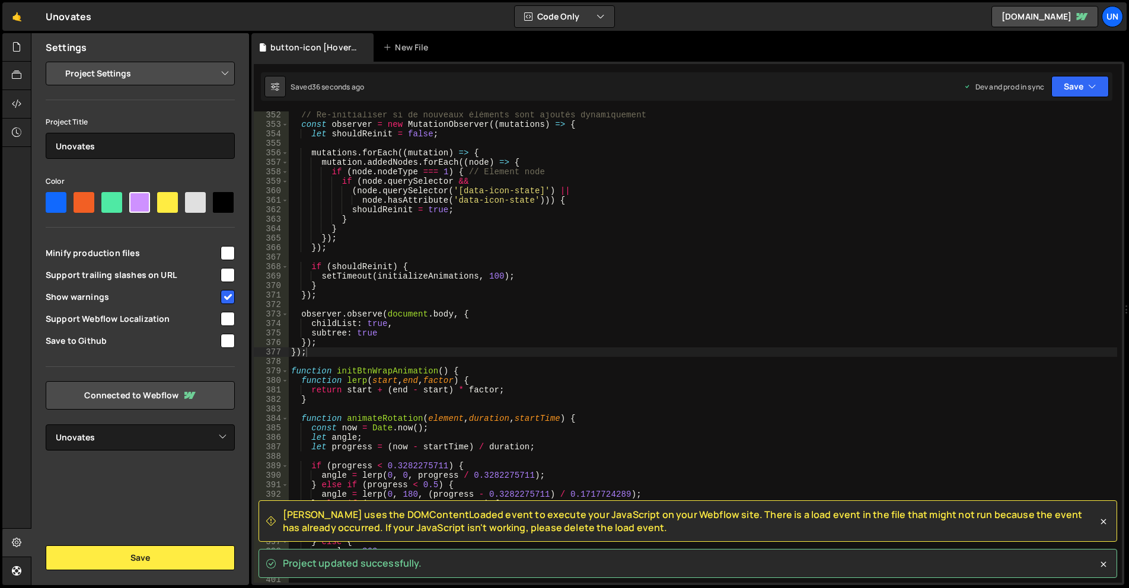
click at [483, 257] on div "// Re-initialiser si de nouveaux éléments sont ajoutés dynamiquement const obse…" at bounding box center [703, 355] width 829 height 491
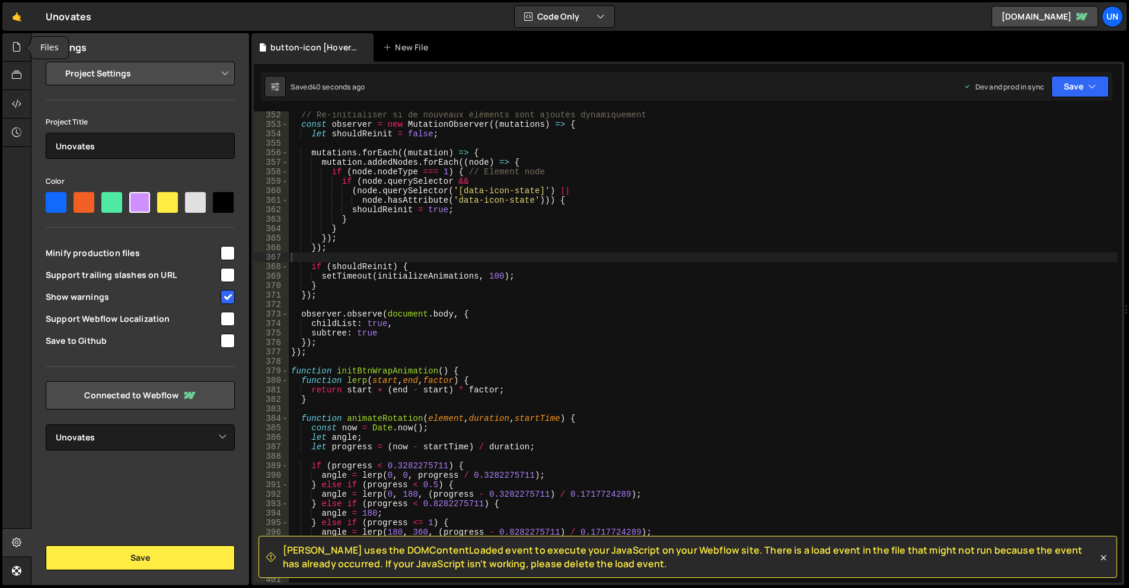
drag, startPoint x: 20, startPoint y: 56, endPoint x: 35, endPoint y: 59, distance: 15.3
click at [20, 56] on div at bounding box center [16, 47] width 29 height 28
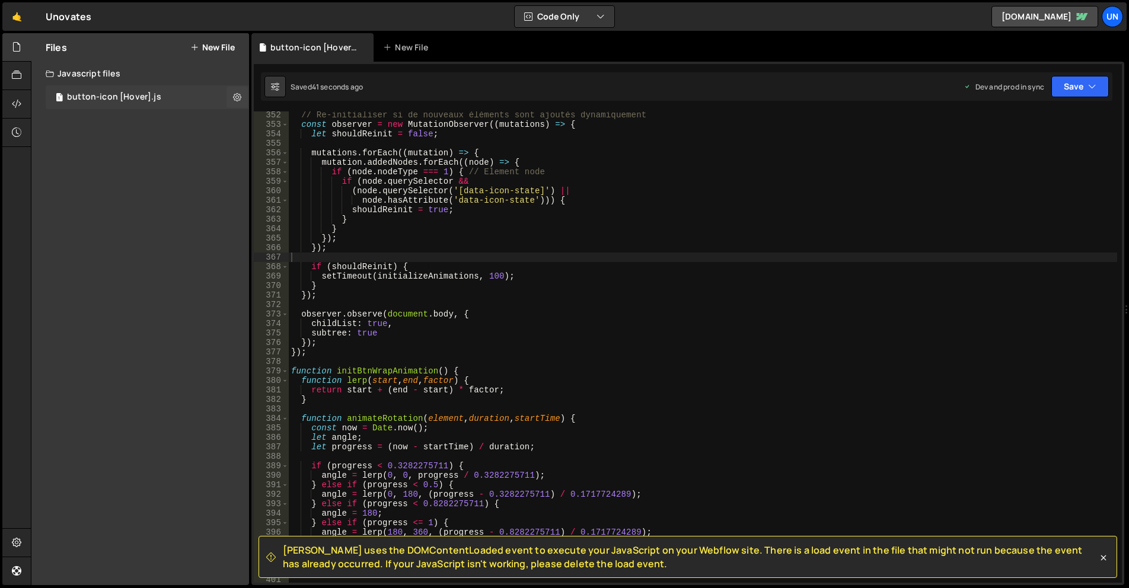
click at [81, 98] on div "button-icon [Hover].js" at bounding box center [114, 97] width 94 height 11
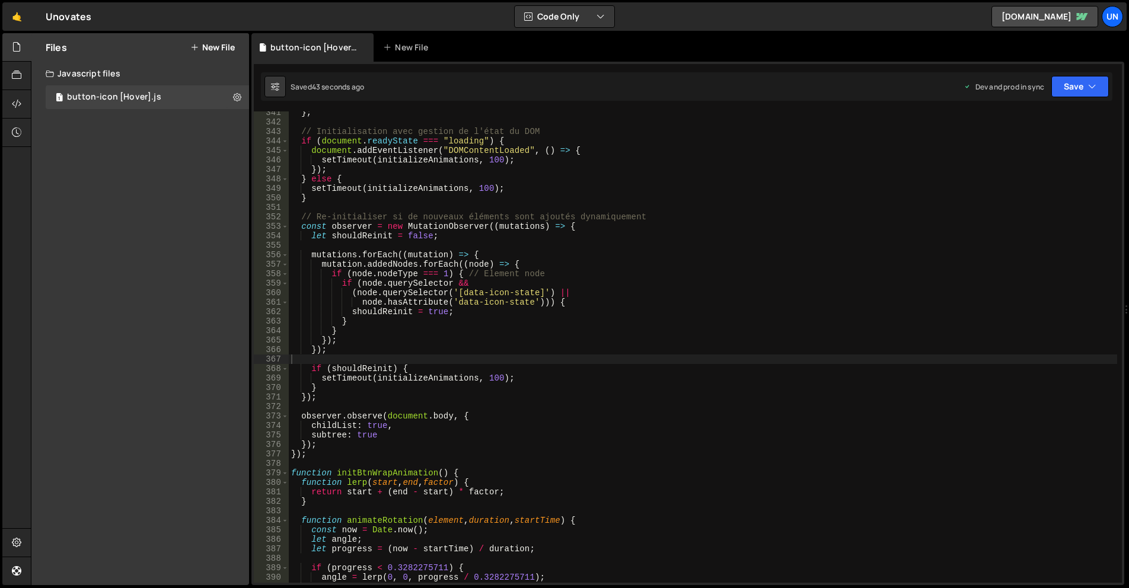
scroll to position [3267, 0]
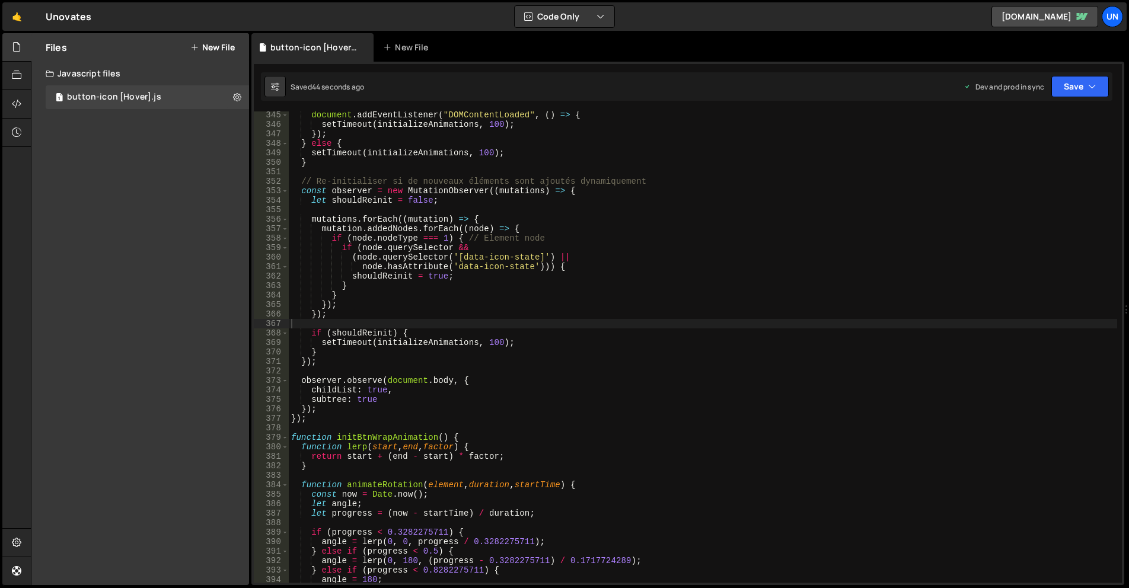
click at [323, 415] on div "document . addEventListener ( "DOMContentLoaded" , ( ) => { setTimeout ( initia…" at bounding box center [703, 355] width 829 height 491
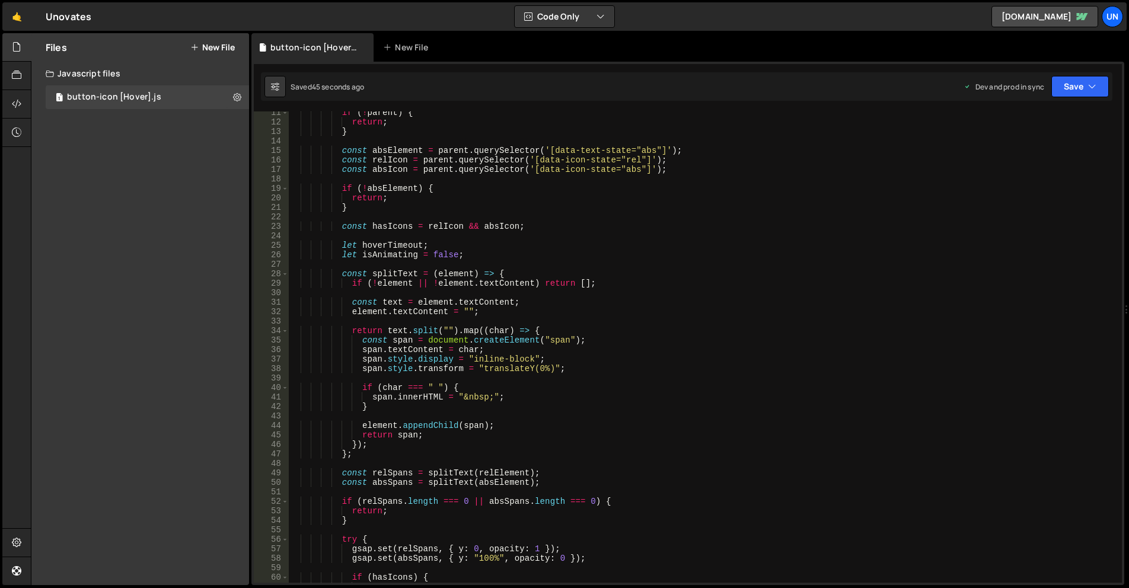
scroll to position [0, 0]
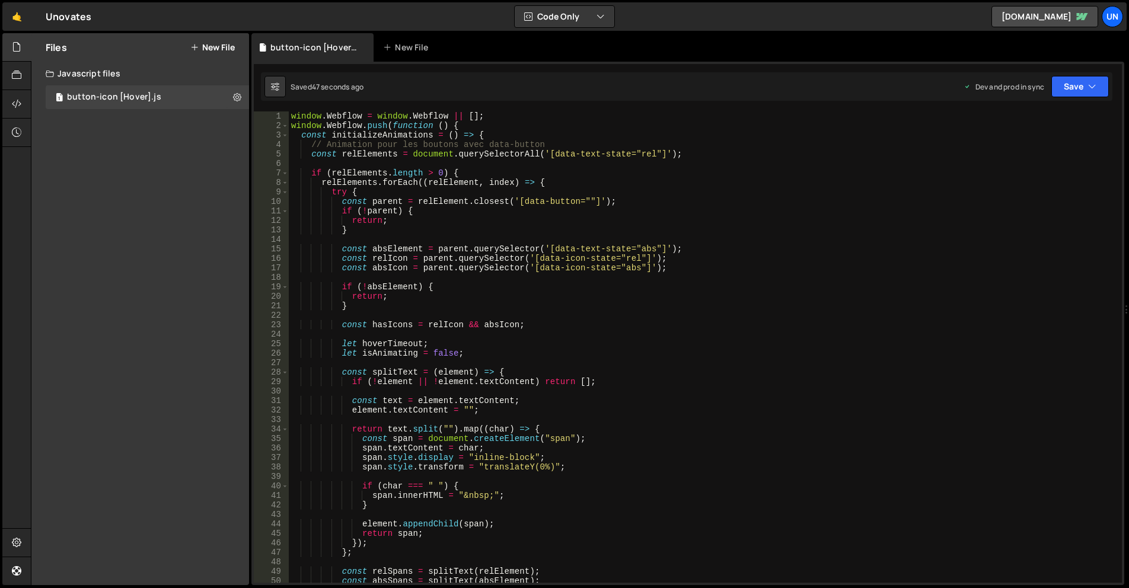
click at [293, 116] on div "window . Webflow = window . Webflow || [ ] ; window . Webflow . push ( function…" at bounding box center [703, 357] width 829 height 491
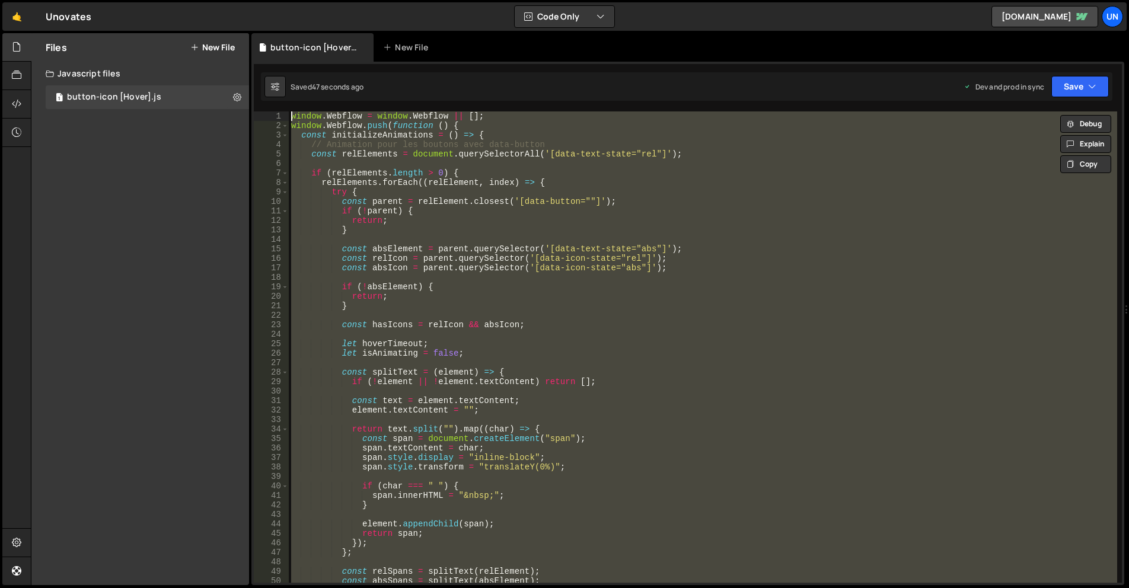
paste textarea "});"
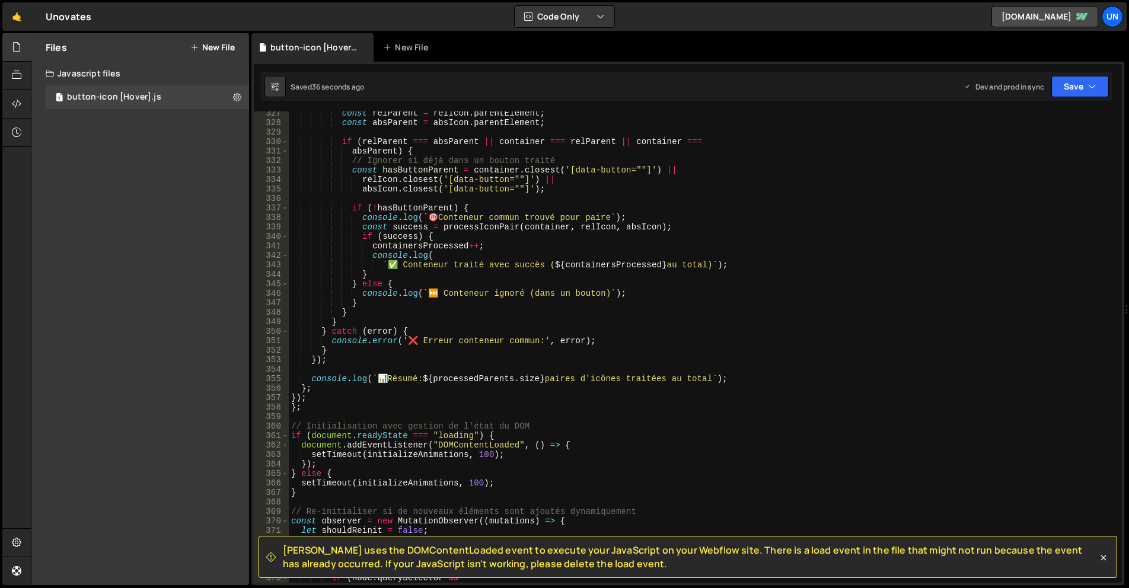
scroll to position [3168, 0]
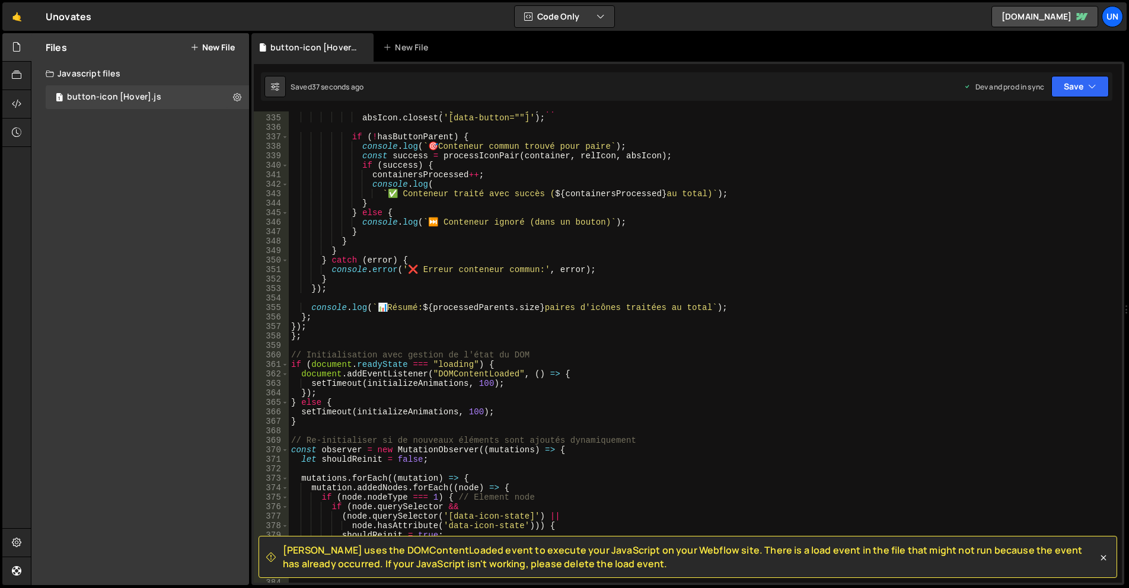
click at [461, 310] on div "relIcon . closest ( '[data-button=""]' ) || absIcon . closest ( '[data-button="…" at bounding box center [703, 349] width 829 height 491
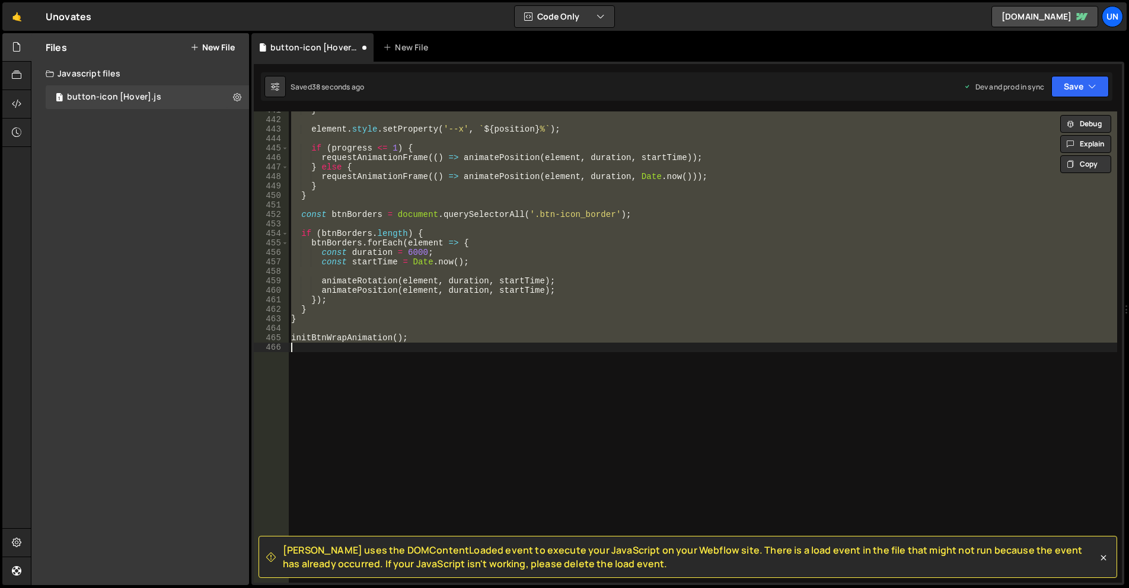
scroll to position [3333, 0]
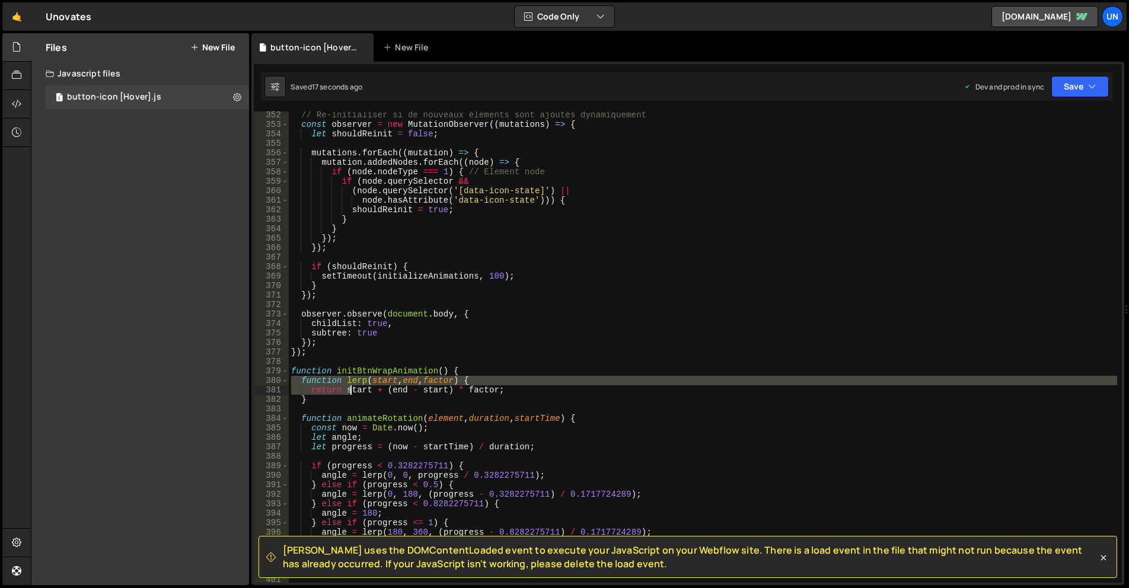
drag, startPoint x: 294, startPoint y: 376, endPoint x: 320, endPoint y: 380, distance: 27.0
click at [348, 391] on div "// Re-initialiser si de nouveaux éléments sont ajoutés dynamiquement const obse…" at bounding box center [703, 355] width 829 height 491
click at [305, 378] on div "// Re-initialiser si de nouveaux éléments sont ajoutés dynamiquement const obse…" at bounding box center [703, 348] width 829 height 472
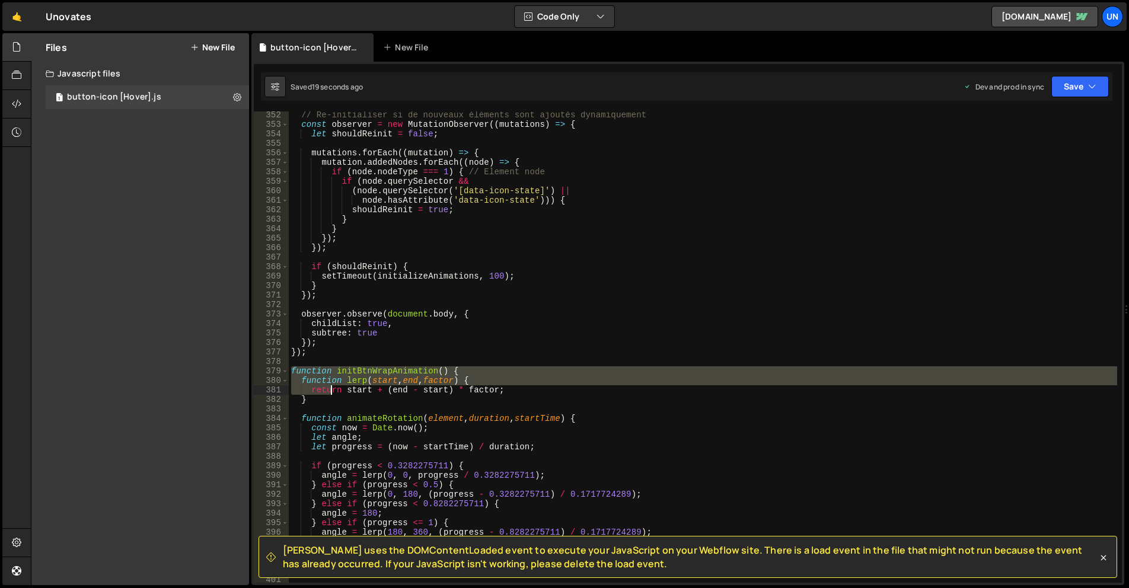
drag, startPoint x: 294, startPoint y: 371, endPoint x: 329, endPoint y: 394, distance: 42.4
click at [329, 394] on div "// Re-initialiser si de nouveaux éléments sont ajoutés dynamiquement const obse…" at bounding box center [703, 355] width 829 height 491
click at [364, 374] on div "// Re-initialiser si de nouveaux éléments sont ajoutés dynamiquement const obse…" at bounding box center [703, 348] width 829 height 472
type textarea "function initBtnWrapAnimation() {"
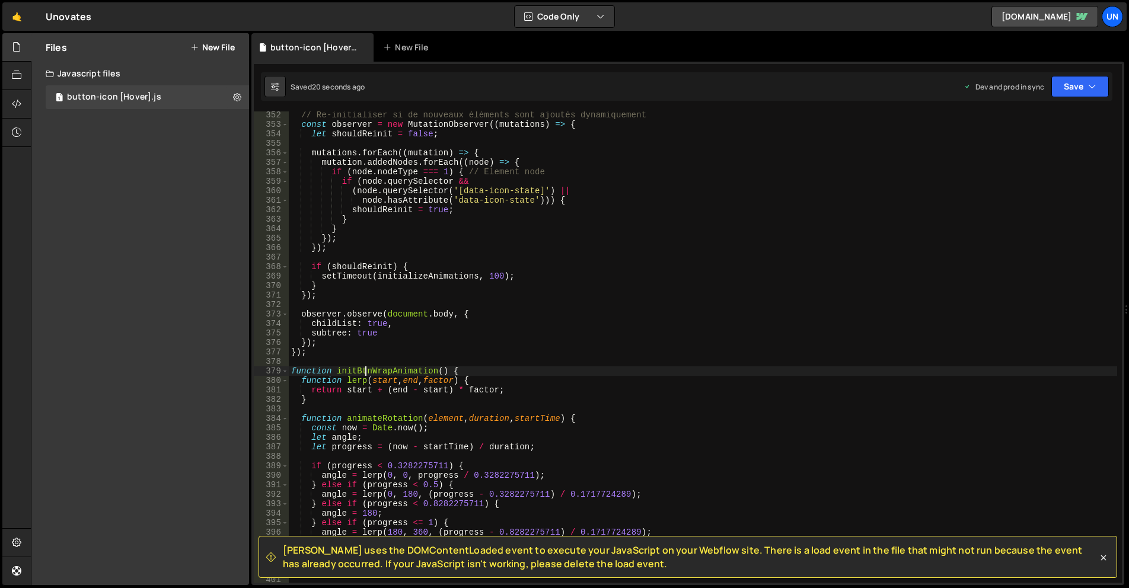
click at [379, 368] on div "// Re-initialiser si de nouveaux éléments sont ajoutés dynamiquement const obse…" at bounding box center [703, 355] width 829 height 491
click at [226, 49] on button "New File" at bounding box center [212, 47] width 44 height 9
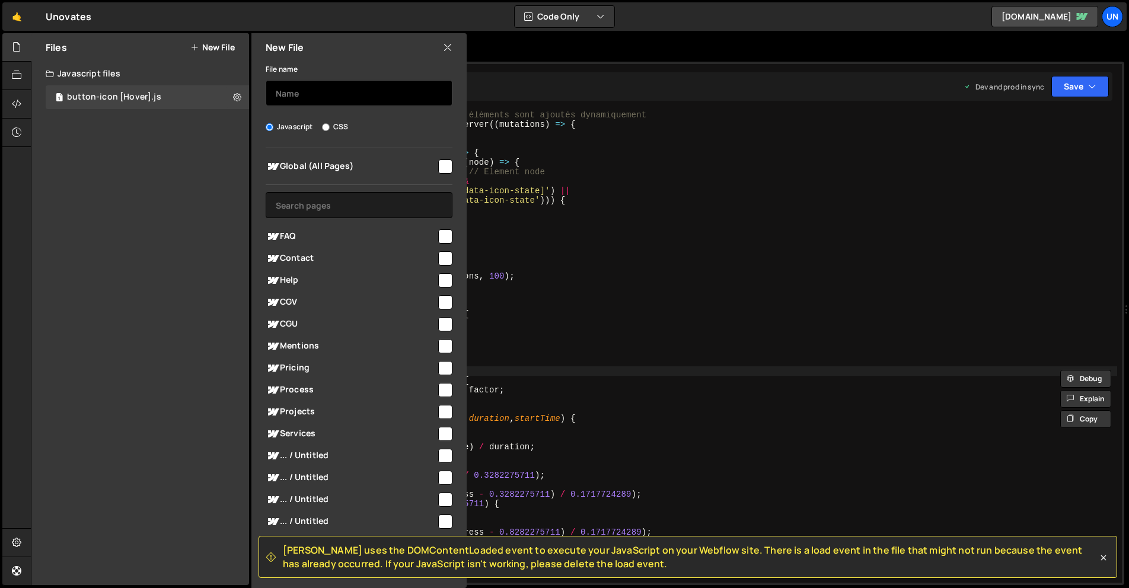
click at [304, 90] on input "text" at bounding box center [359, 93] width 187 height 26
paste input "initBtnWrapAnimation"
type input "initBtnWrapAnimation"
click at [438, 166] on input "checkbox" at bounding box center [445, 167] width 14 height 14
checkbox input "true"
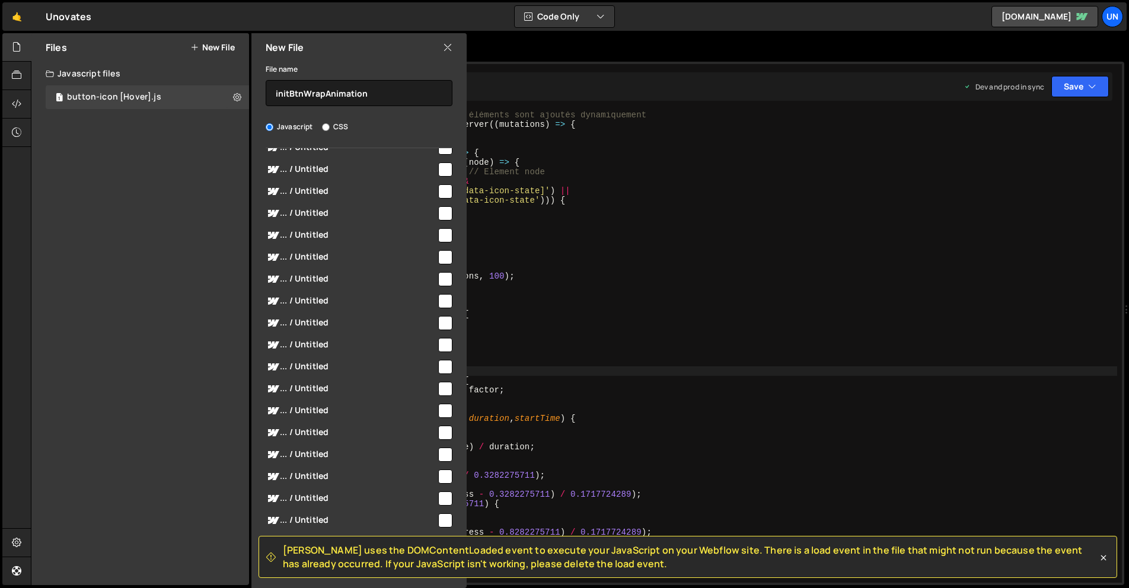
scroll to position [0, 0]
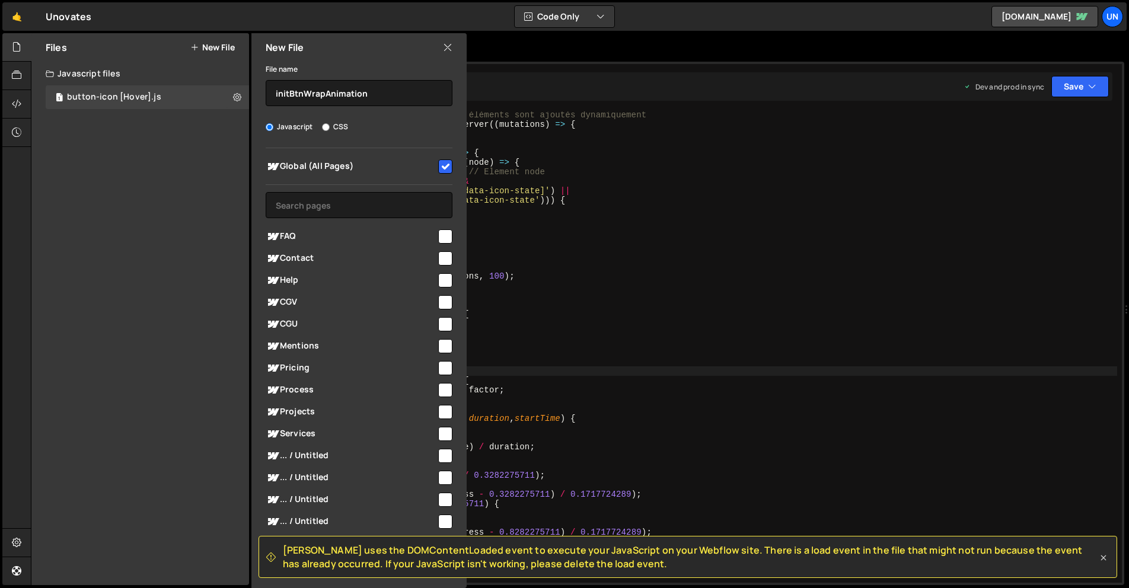
click at [1102, 553] on icon at bounding box center [1104, 558] width 12 height 12
checkbox input "false"
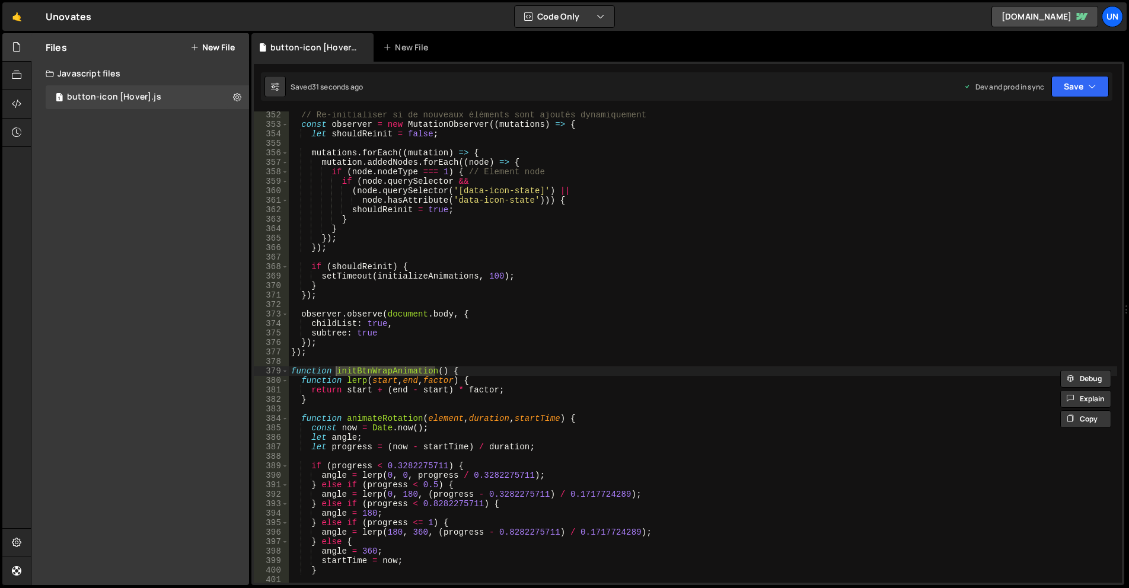
click at [204, 46] on button "New File" at bounding box center [212, 47] width 44 height 9
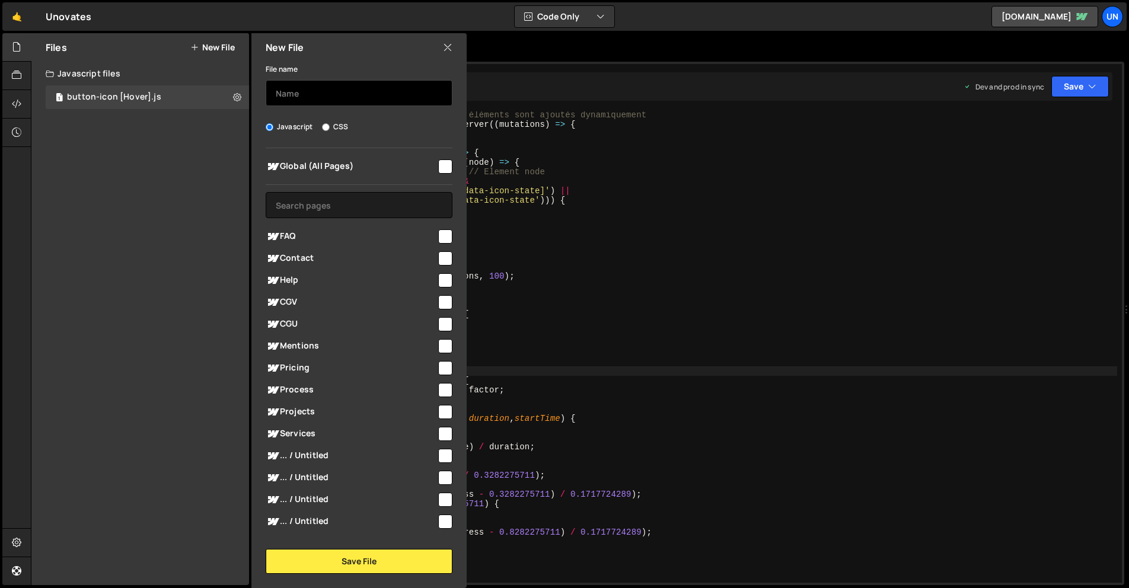
click at [301, 104] on input "text" at bounding box center [359, 93] width 187 height 26
paste input "initBtnWrapAnimation"
type input "initBtnWrapAnimation"
click at [441, 173] on input "checkbox" at bounding box center [445, 167] width 14 height 14
checkbox input "true"
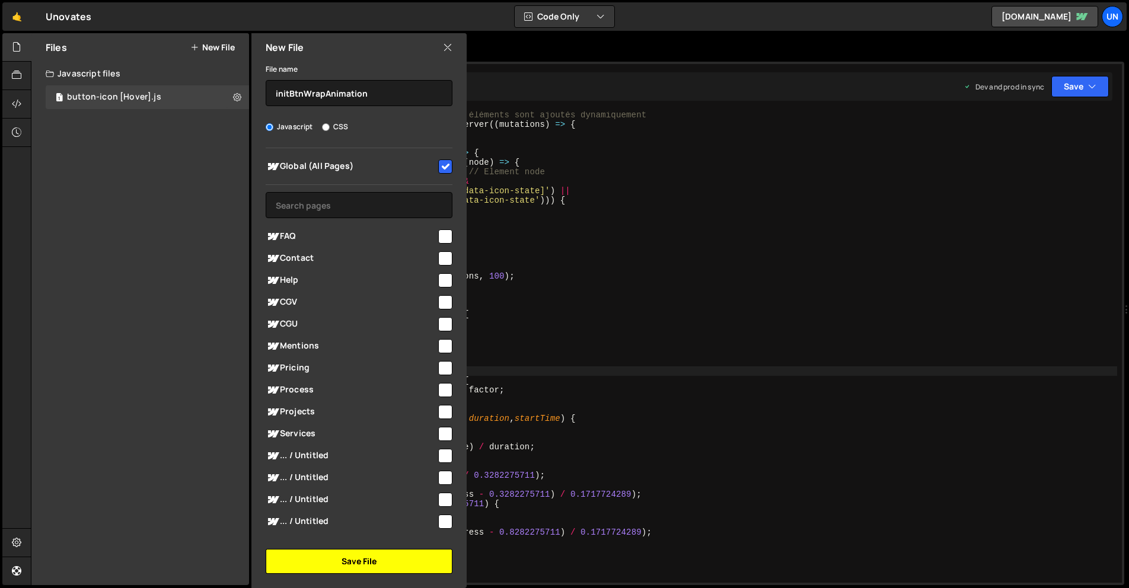
drag, startPoint x: 364, startPoint y: 565, endPoint x: 377, endPoint y: 556, distance: 15.5
click at [364, 565] on button "Save File" at bounding box center [359, 561] width 187 height 25
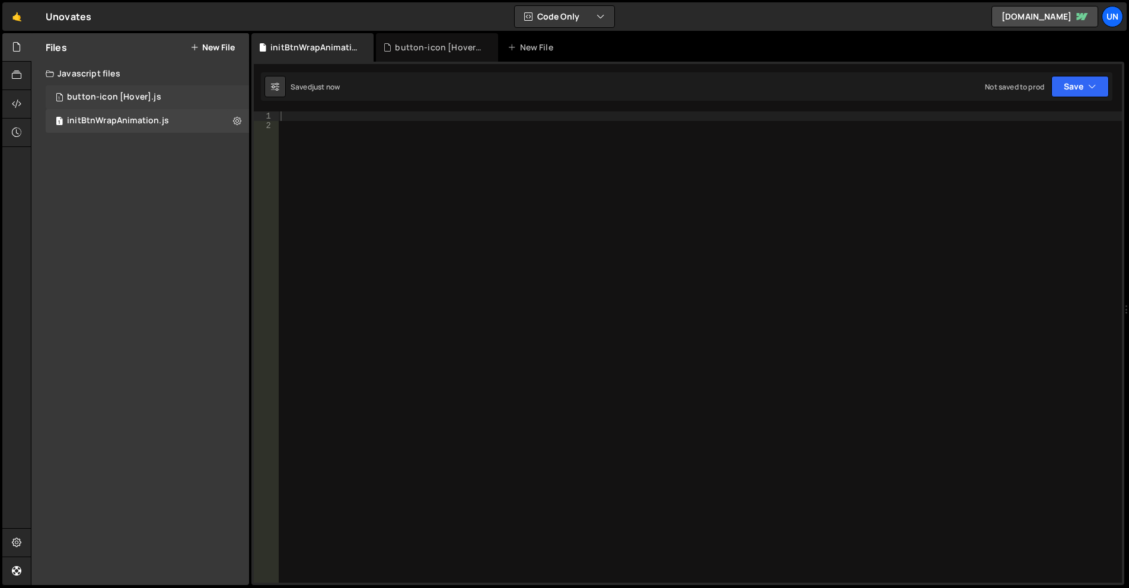
click at [157, 100] on div "button-icon [Hover].js" at bounding box center [114, 97] width 94 height 11
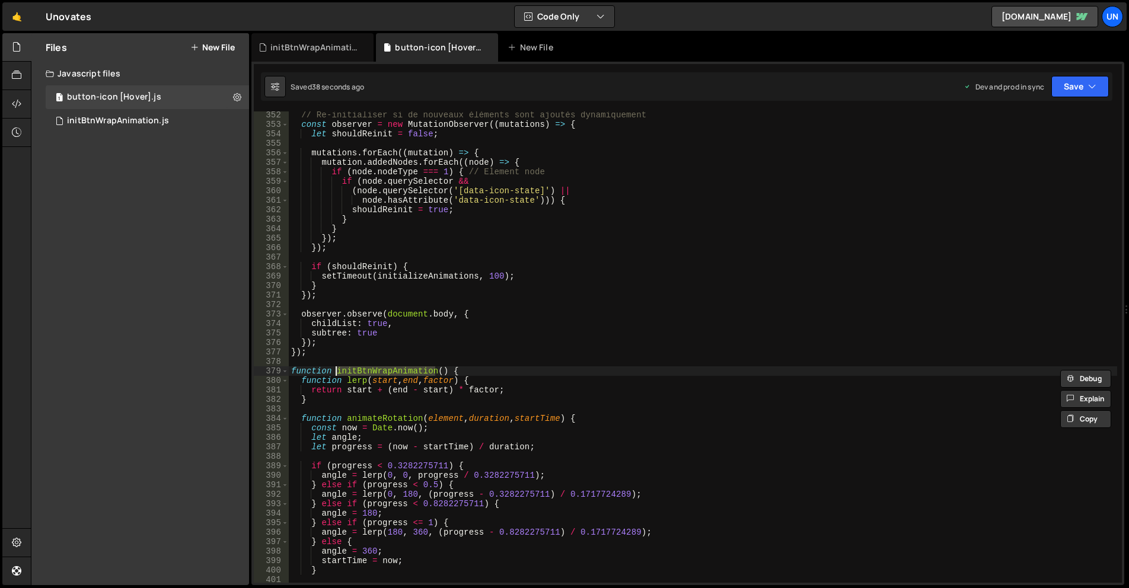
drag, startPoint x: 286, startPoint y: 374, endPoint x: 315, endPoint y: 396, distance: 36.8
click at [286, 374] on span at bounding box center [285, 371] width 7 height 9
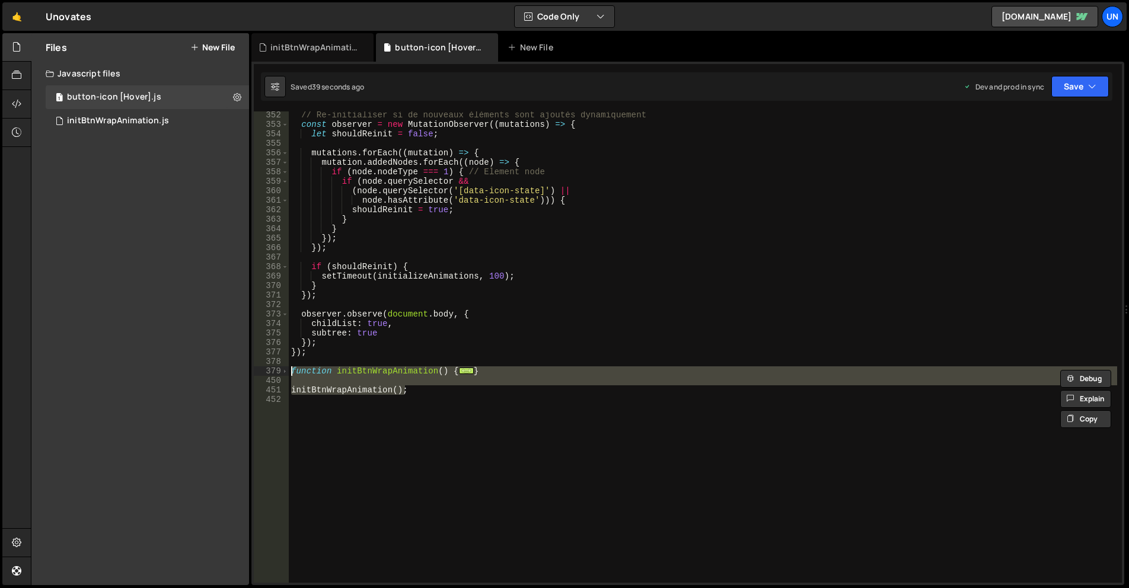
drag, startPoint x: 401, startPoint y: 390, endPoint x: 278, endPoint y: 370, distance: 124.9
click at [278, 370] on div "function initBtnWrapAnimation() { 352 353 354 355 356 357 358 359 360 361 362 3…" at bounding box center [688, 348] width 868 height 472
type textarea "function initBtnWrapAnimation() { function lerp(start, end, factor) {"
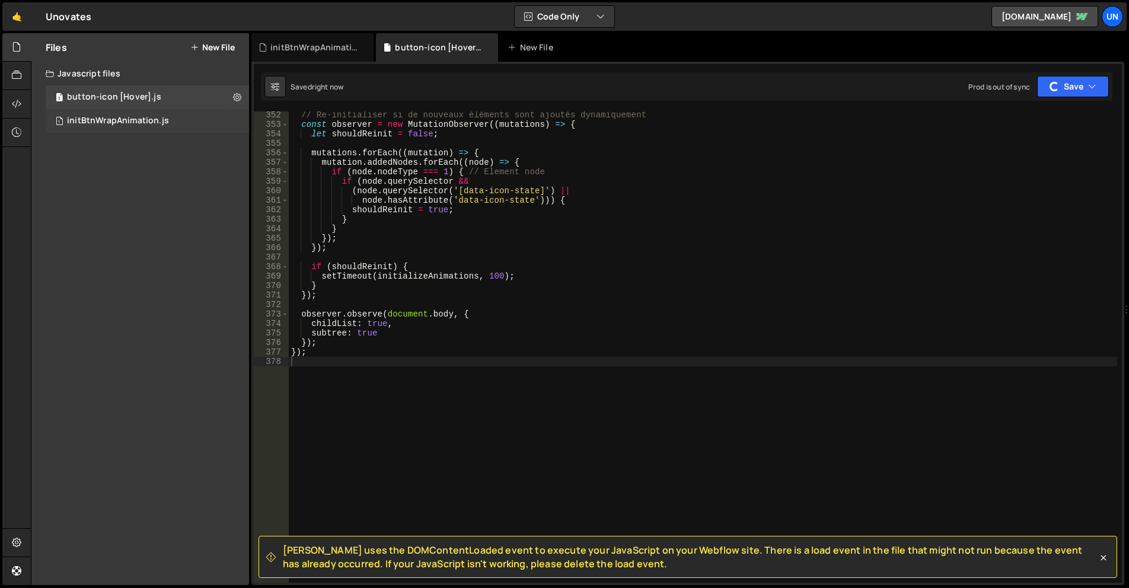
click at [163, 123] on div "initBtnWrapAnimation.js" at bounding box center [118, 121] width 102 height 11
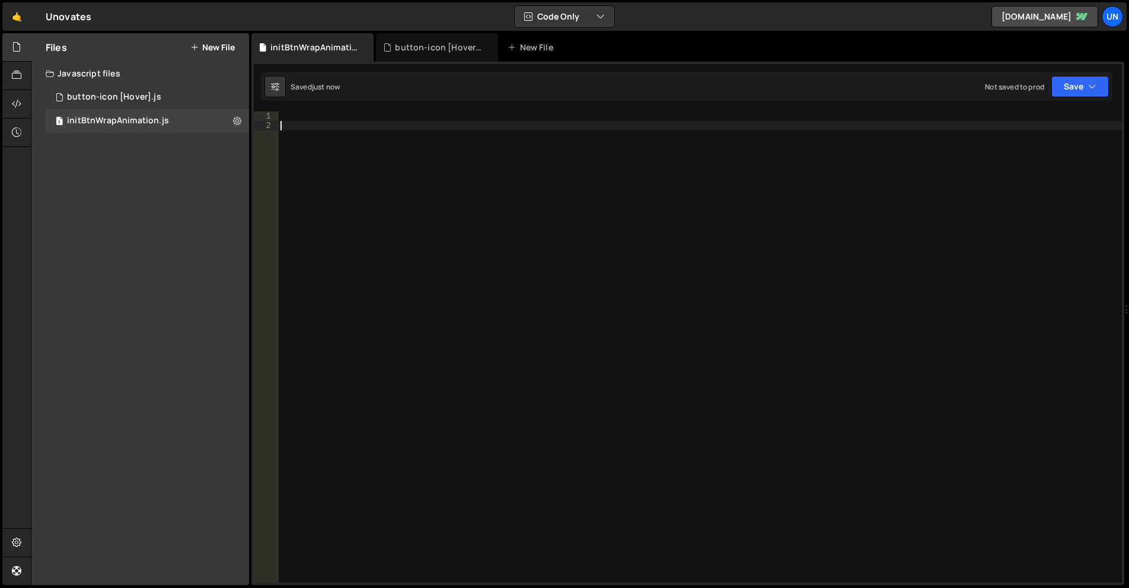
click at [440, 289] on div at bounding box center [700, 357] width 844 height 491
paste textarea "initBtnWrapAnimation();"
type textarea "initBtnWrapAnimation();"
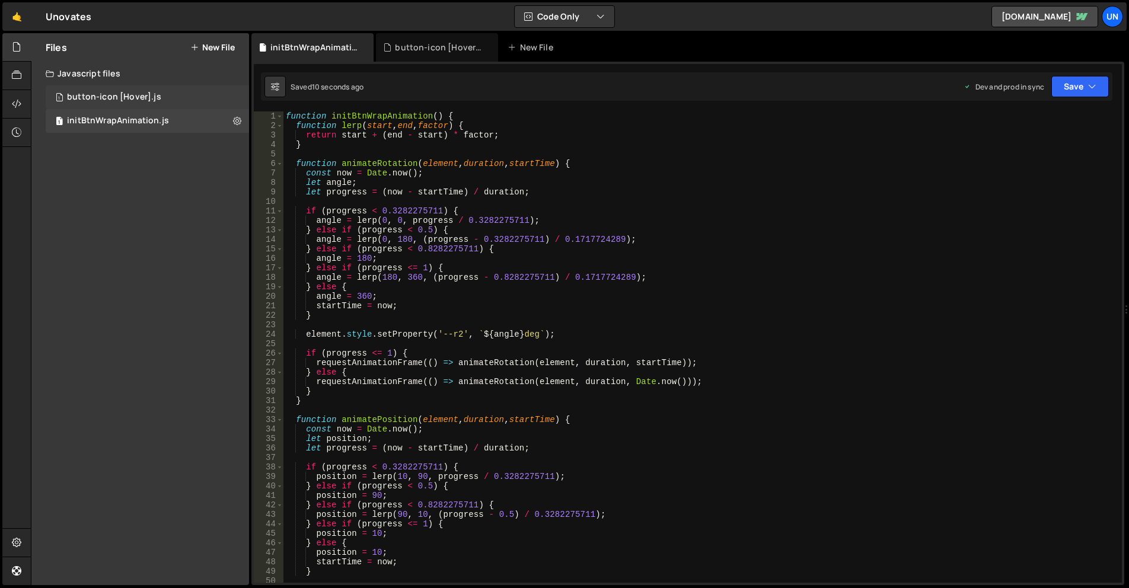
click at [157, 91] on div "1 button-icon [Hover].js 0" at bounding box center [147, 97] width 203 height 24
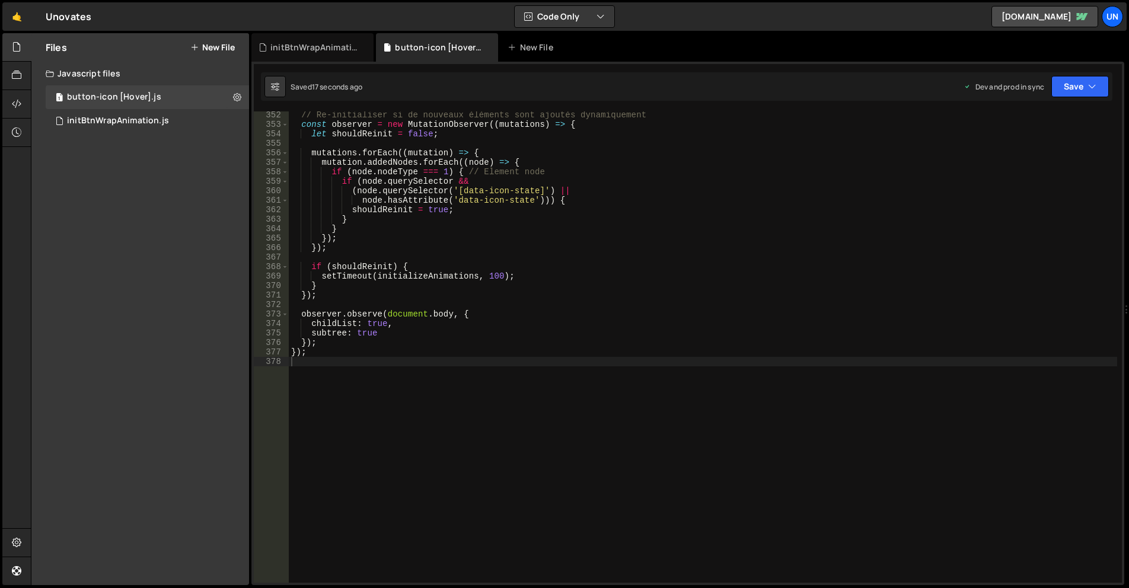
click at [526, 278] on div "// Re-initialiser si de nouveaux éléments sont ajoutés dynamiquement const obse…" at bounding box center [703, 355] width 829 height 491
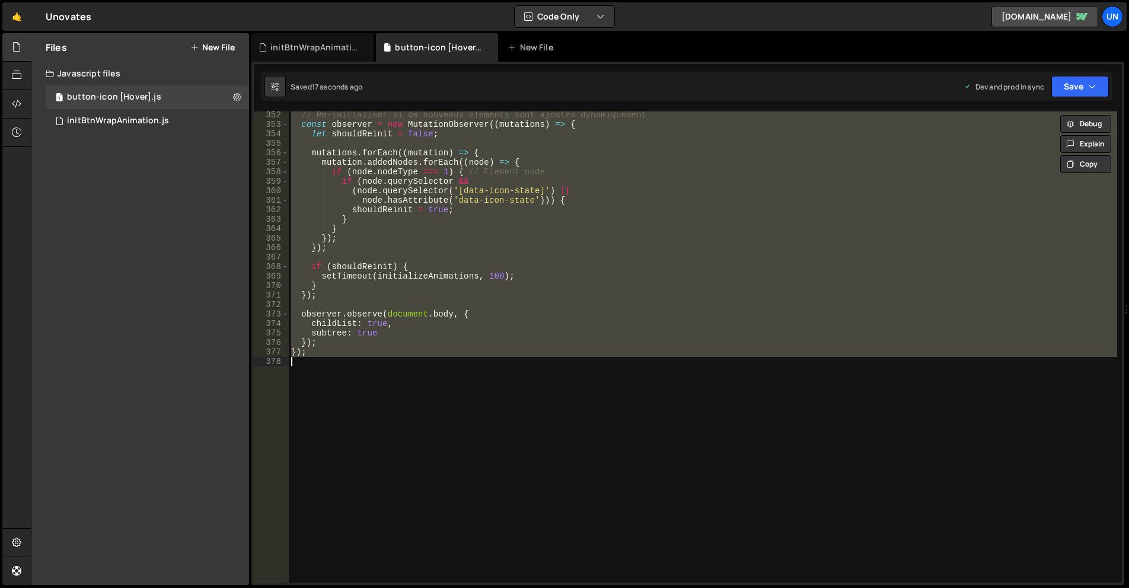
paste textarea
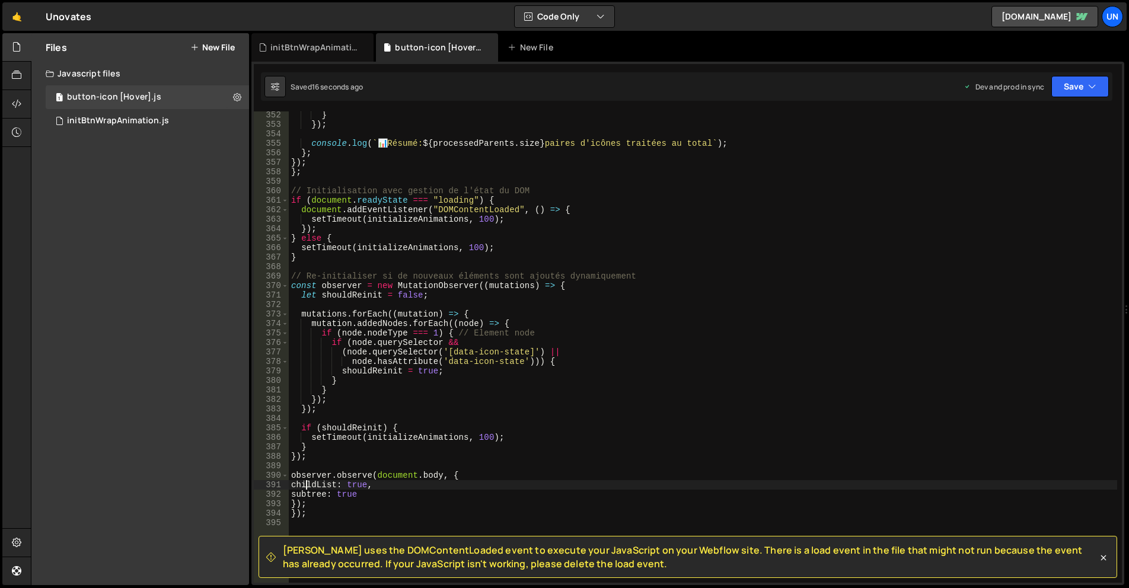
click at [311, 518] on div "} }) ; console . log ( ` 📊 Résumé: ${ processedParents . size } paires d'icônes…" at bounding box center [703, 355] width 829 height 491
type textarea "});"
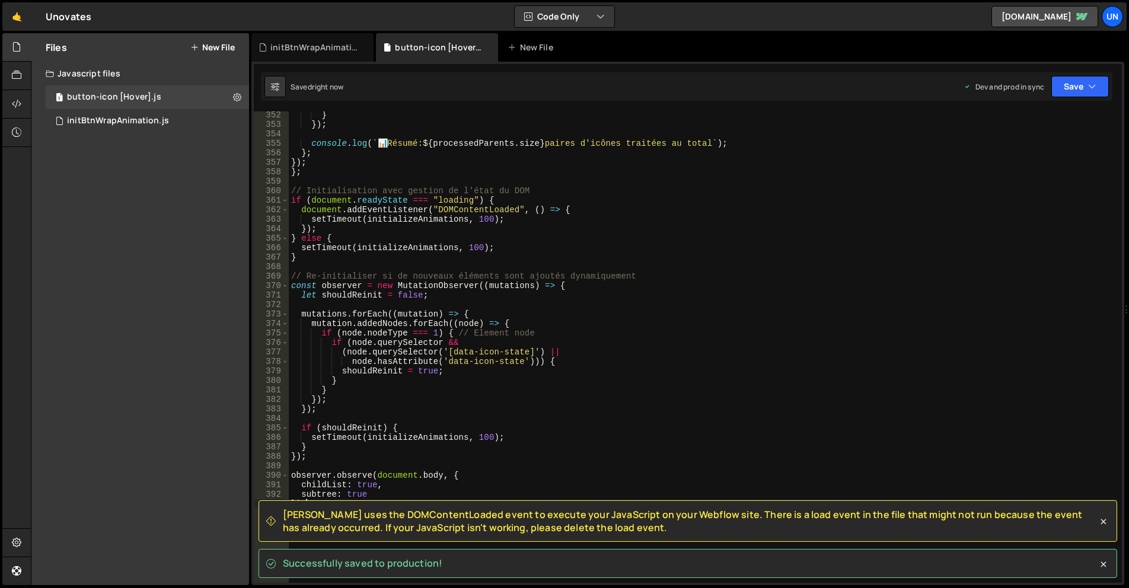
scroll to position [3499, 0]
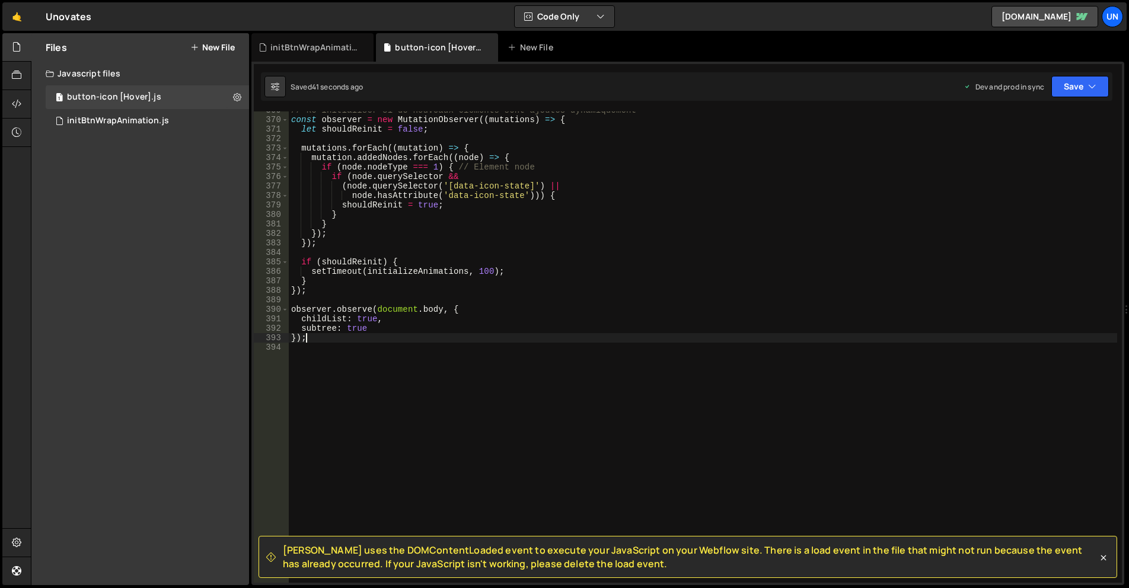
click at [614, 267] on div "// Re-initialiser si de nouveaux éléments sont ajoutés dynamiquement const obse…" at bounding box center [703, 351] width 829 height 491
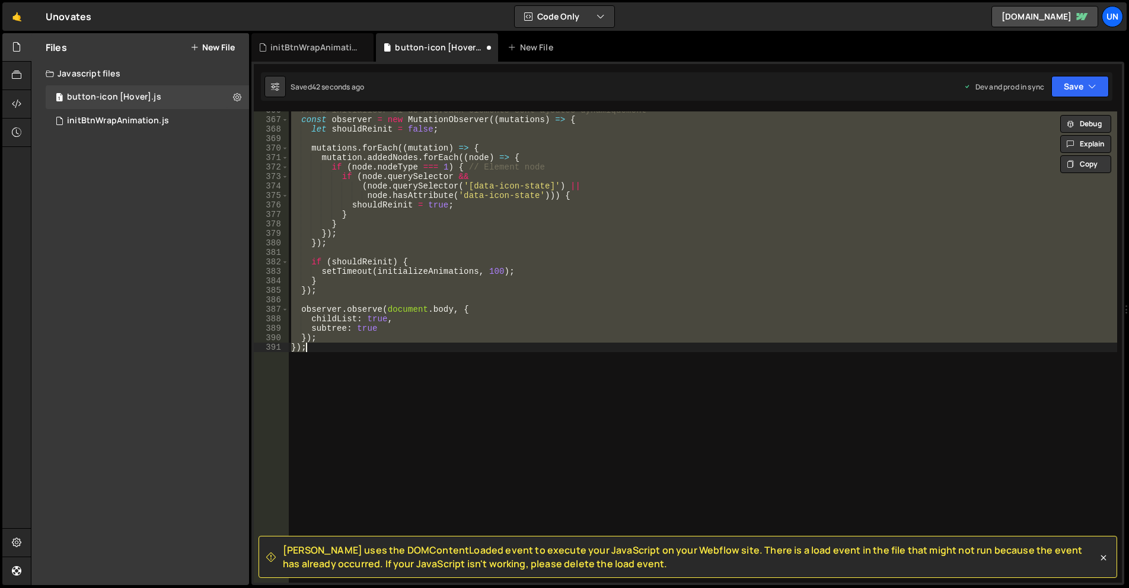
scroll to position [3471, 0]
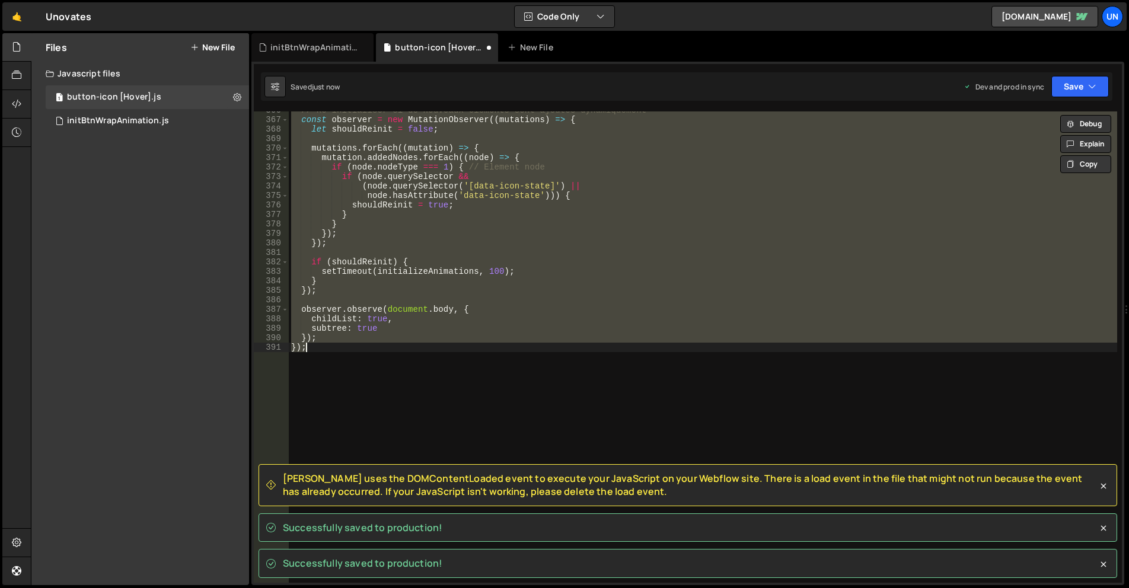
type textarea "});"
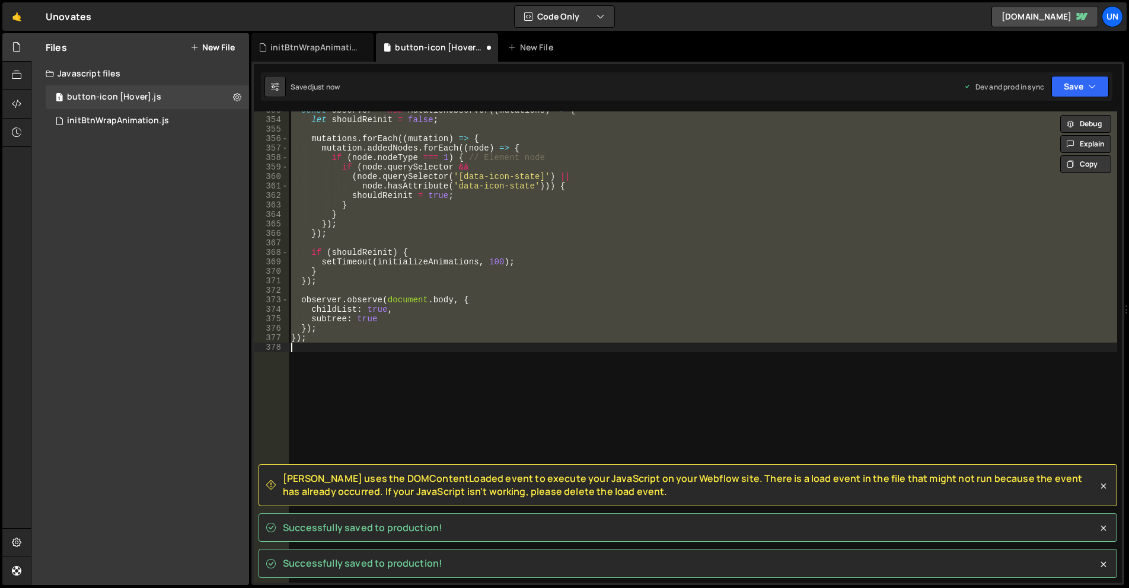
scroll to position [3347, 0]
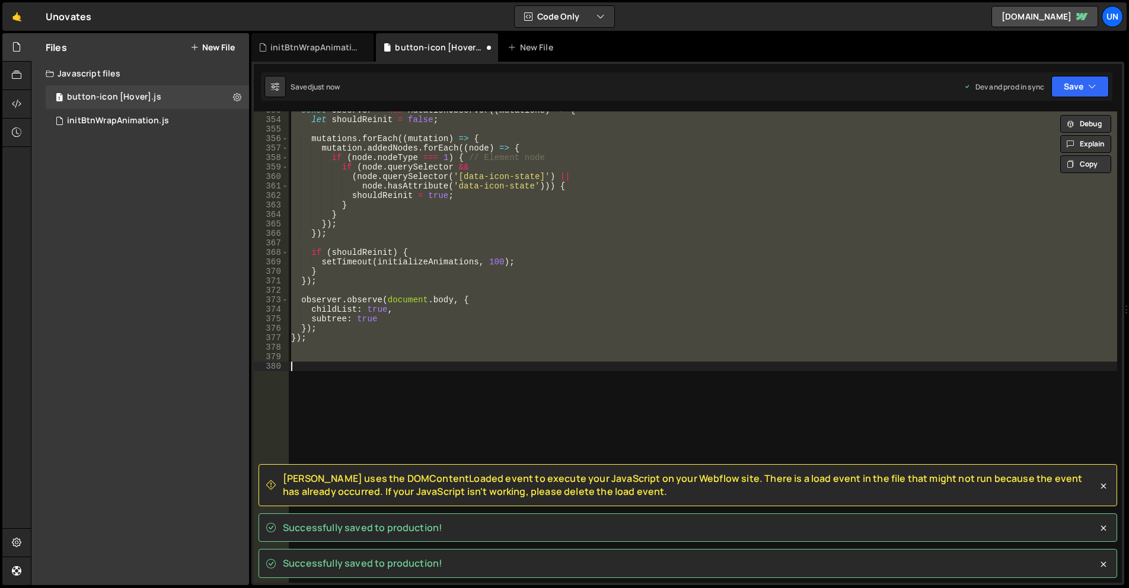
type textarea "initBtnWrapAnimation();"
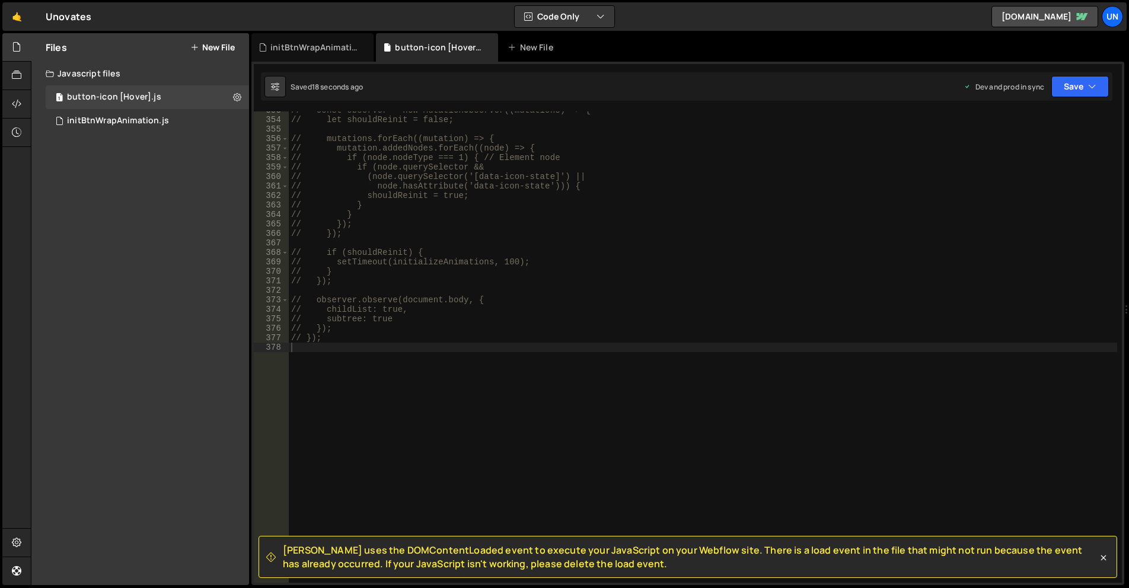
click at [117, 258] on div "Files New File Javascript files 1 button-icon [Hover].js 0 1 initBtnWrapAnimati…" at bounding box center [140, 309] width 218 height 552
click at [671, 257] on div "// const observer = new MutationObserver((mutations) => { // let shouldReinit =…" at bounding box center [703, 351] width 829 height 491
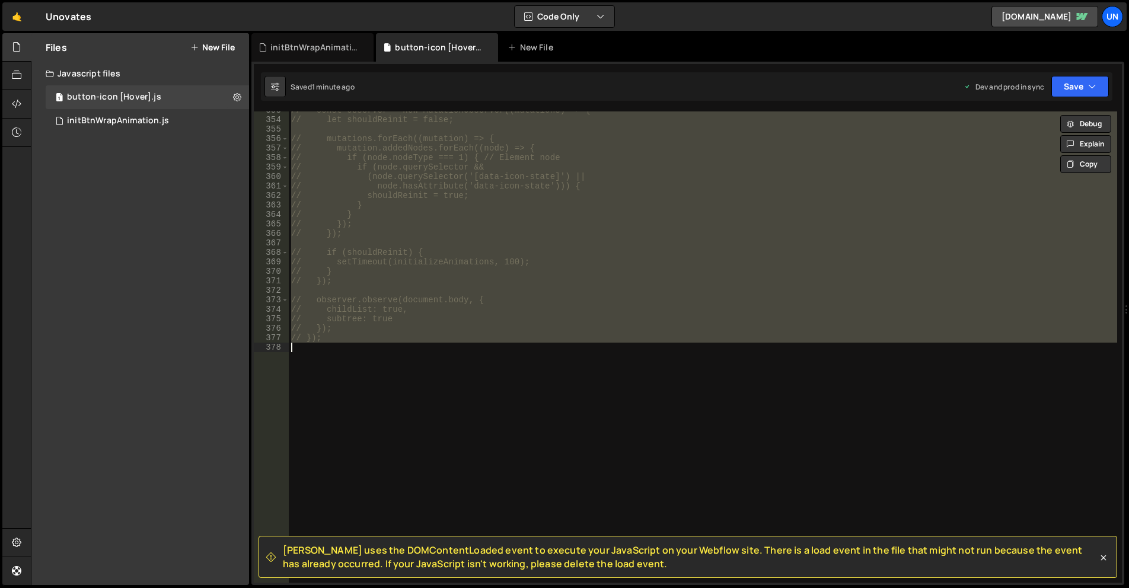
paste textarea "});"
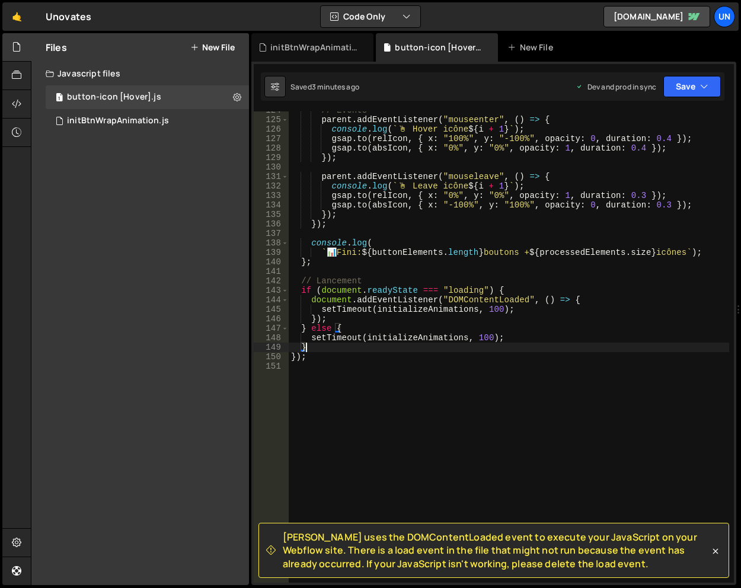
click at [718, 316] on div "// Events parent . addEventListener ( "mouseenter" , ( ) => { console . log ( `…" at bounding box center [509, 351] width 441 height 491
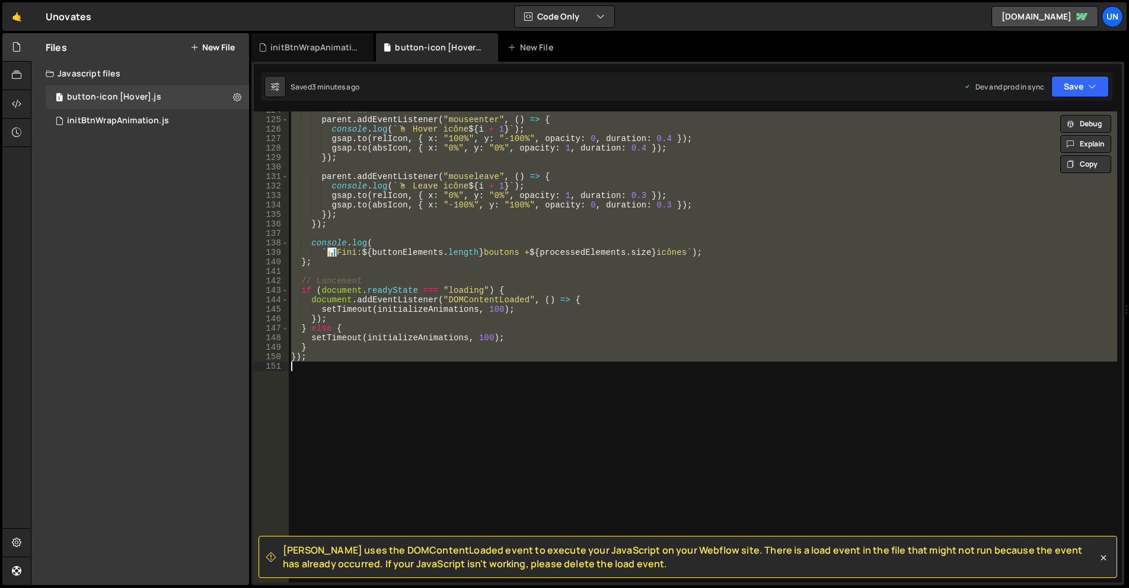
paste textarea
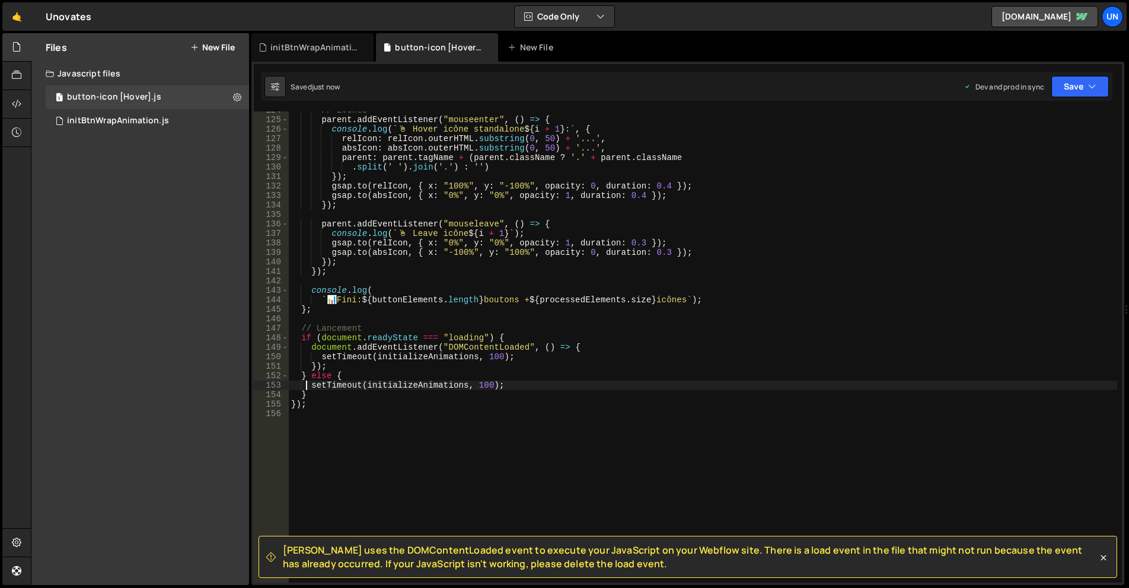
click at [1094, 564] on span "Slater uses the DOMContentLoaded event to execute your JavaScript on your Webfl…" at bounding box center [690, 557] width 815 height 27
click at [1097, 562] on span "Slater uses the DOMContentLoaded event to execute your JavaScript on your Webfl…" at bounding box center [690, 557] width 815 height 27
click at [1101, 562] on icon at bounding box center [1104, 558] width 12 height 12
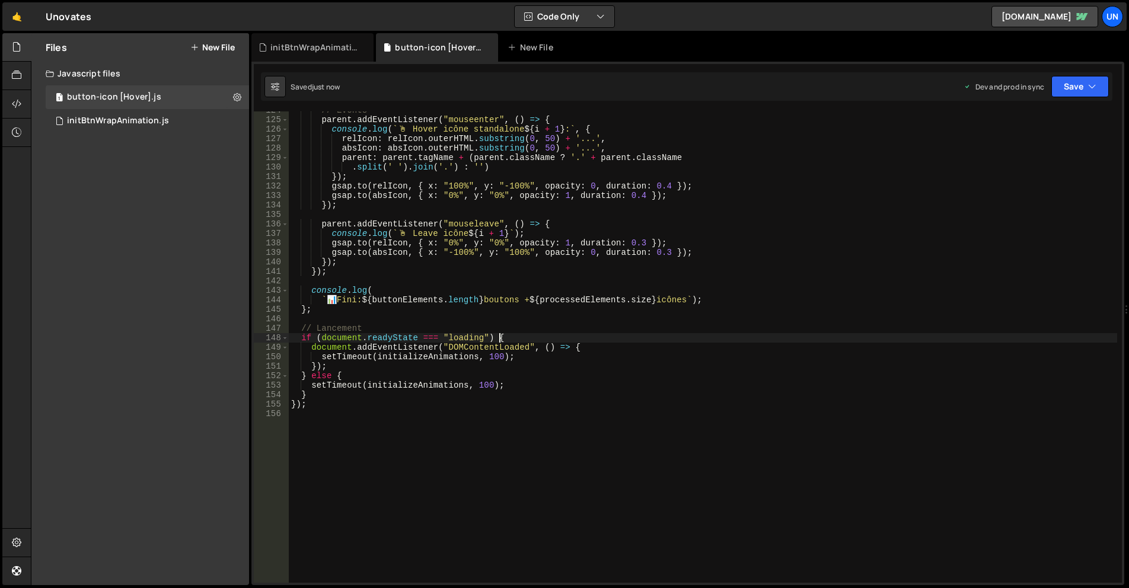
click at [906, 338] on div "// Events parent . addEventListener ( "mouseenter" , ( ) => { console . log ( `…" at bounding box center [703, 351] width 829 height 491
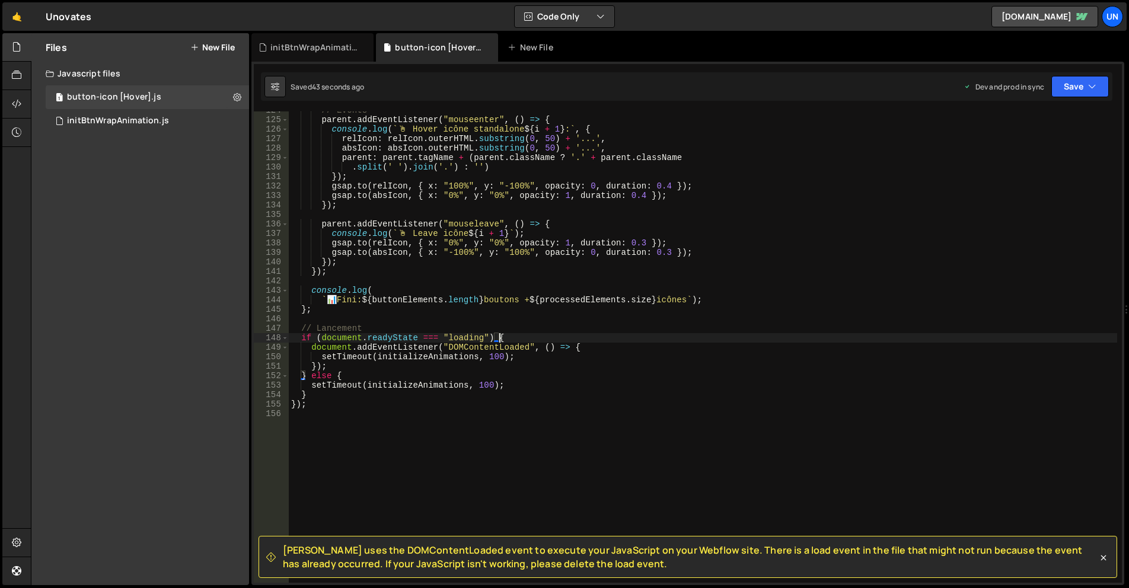
click at [580, 286] on div "// Events parent . addEventListener ( "mouseenter" , ( ) => { console . log ( `…" at bounding box center [703, 351] width 829 height 491
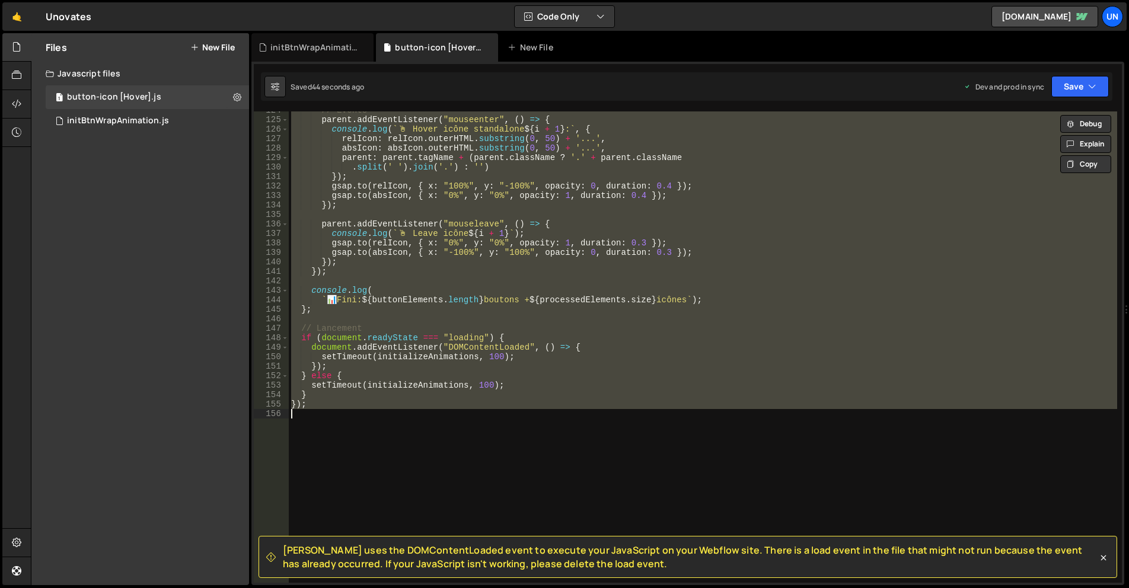
paste textarea
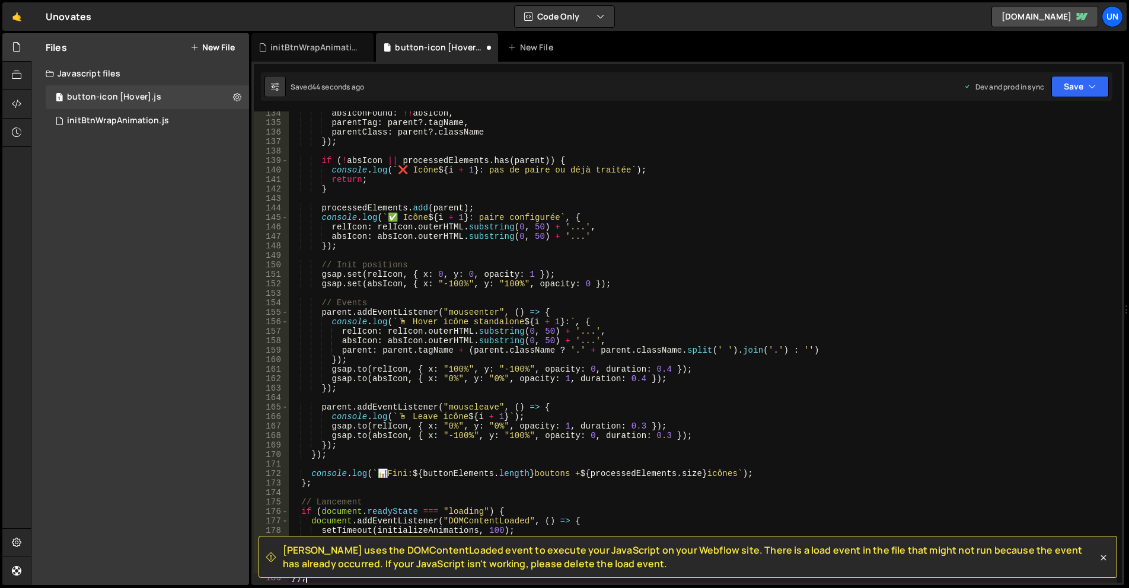
scroll to position [1265, 0]
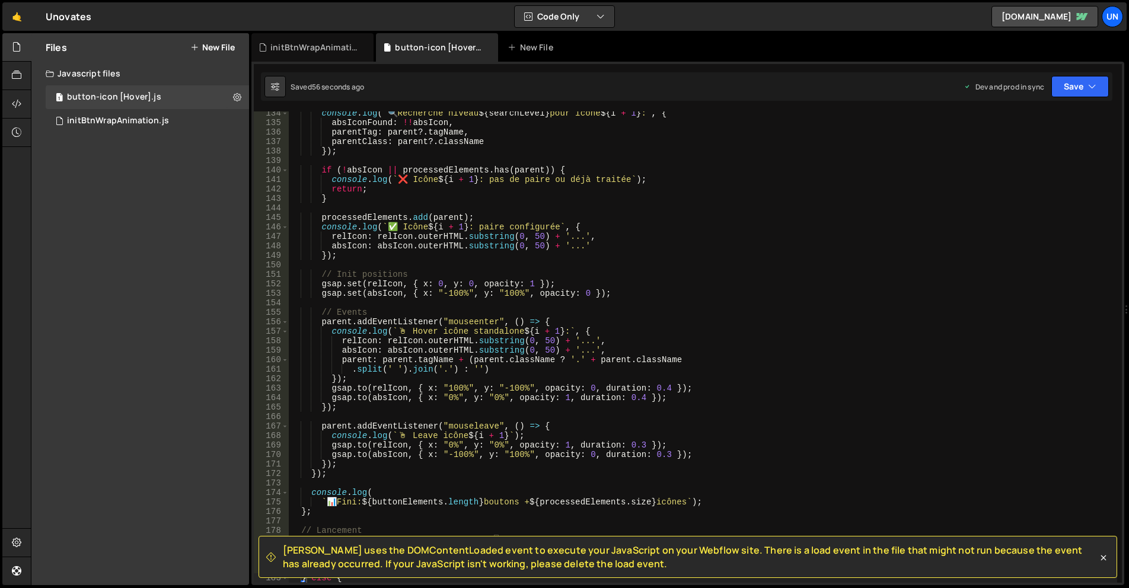
click at [571, 246] on div "console . log ( ` 🔍 Recherche niveau ${ searchLevel } pour icône ${ i + 1 } : `…" at bounding box center [703, 354] width 829 height 491
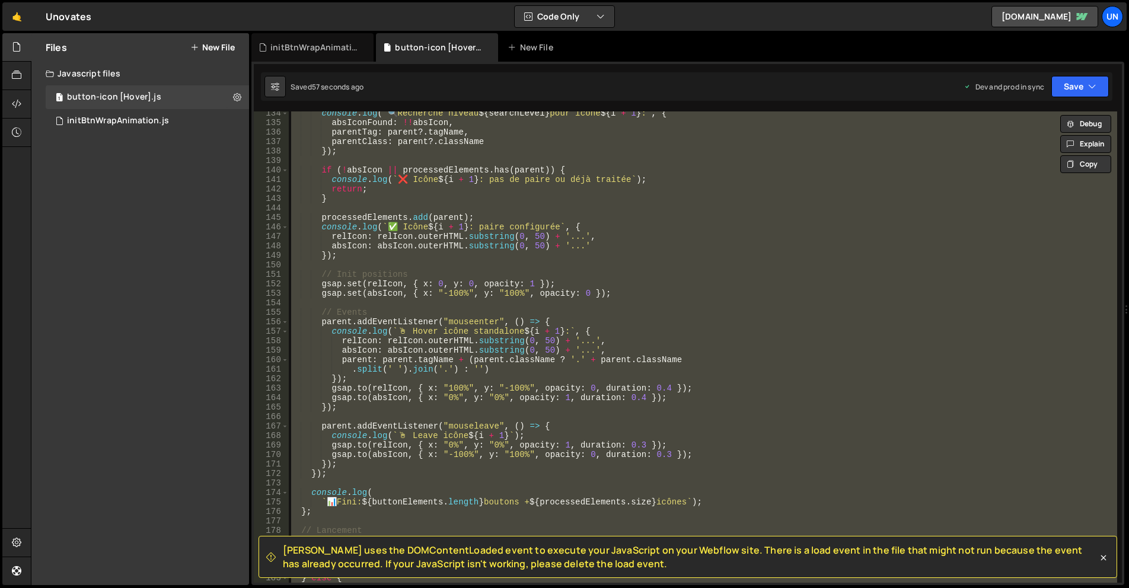
paste textarea
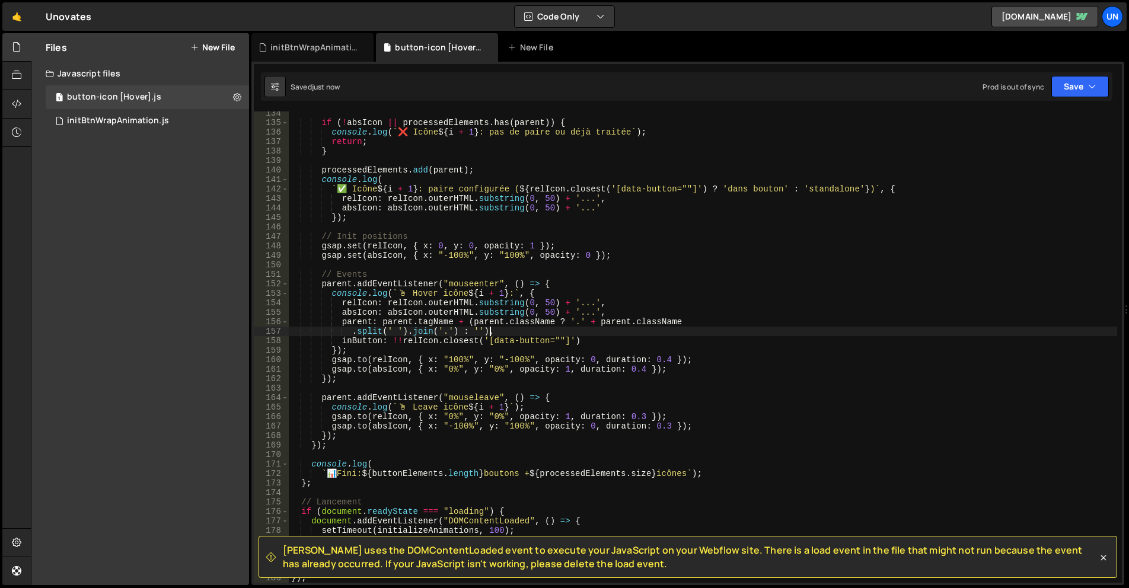
click at [903, 336] on div "if ( ! absIcon || processedElements . has ( parent )) { console . log ( ` ❌ Icô…" at bounding box center [703, 354] width 829 height 491
click at [539, 282] on div "if ( ! absIcon || processedElements . has ( parent )) { console . log ( ` ❌ Icô…" at bounding box center [703, 354] width 829 height 491
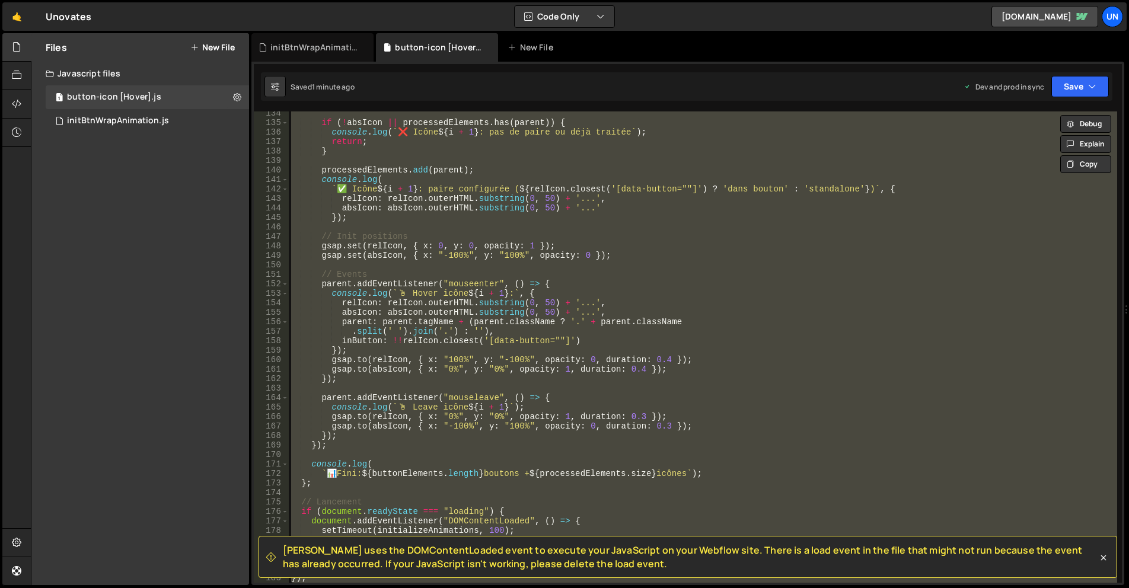
paste textarea
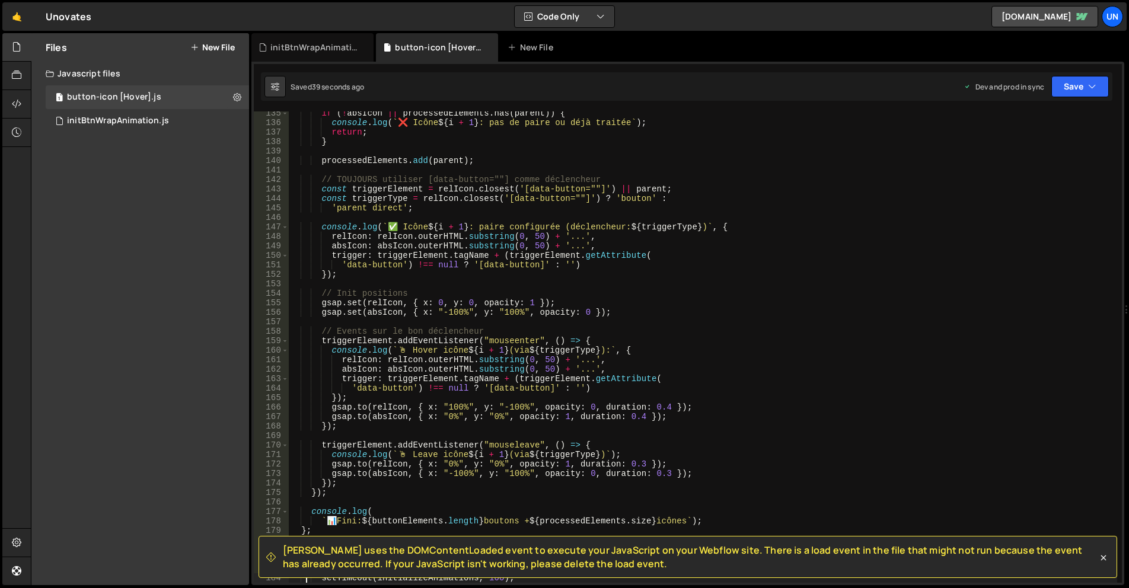
scroll to position [1275, 0]
click at [600, 349] on div "if ( ! absIcon || processedElements . has ( parent )) { console . log ( ` ❌ Icô…" at bounding box center [703, 354] width 829 height 491
click at [521, 381] on div "if ( ! absIcon || processedElements . has ( parent )) { console . log ( ` ❌ Icô…" at bounding box center [703, 354] width 829 height 491
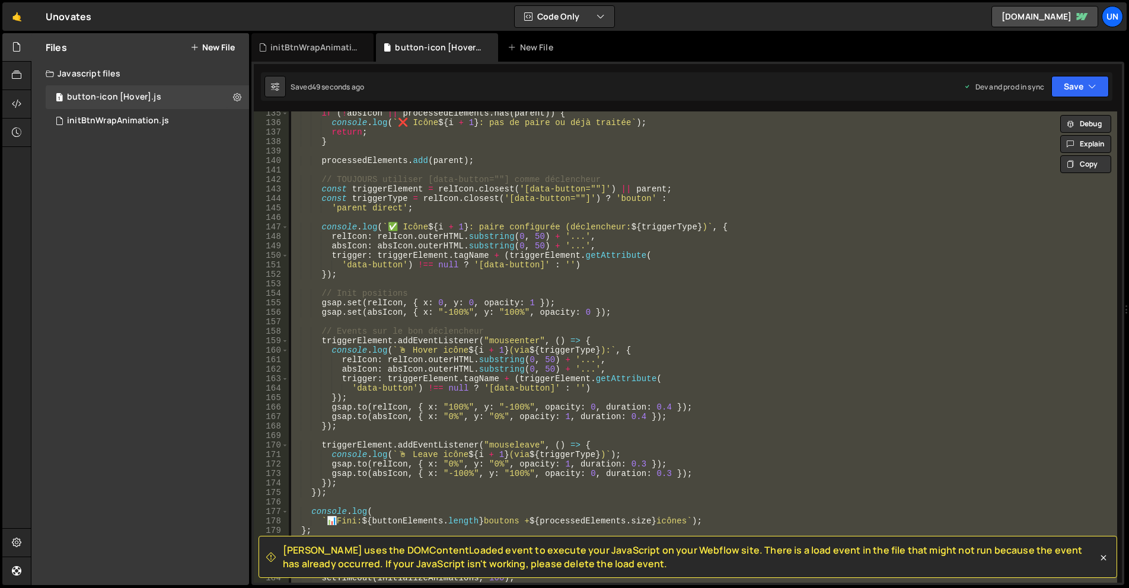
paste textarea
type textarea "});"
